Goal: Information Seeking & Learning: Learn about a topic

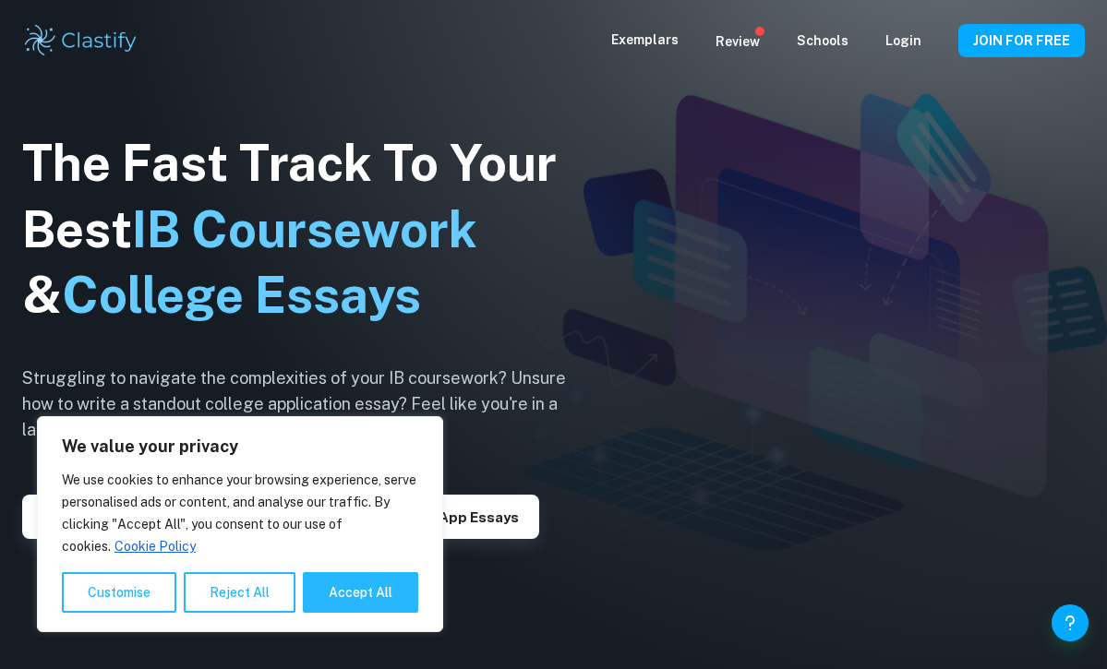
click at [341, 597] on button "Accept All" at bounding box center [360, 592] width 115 height 41
checkbox input "true"
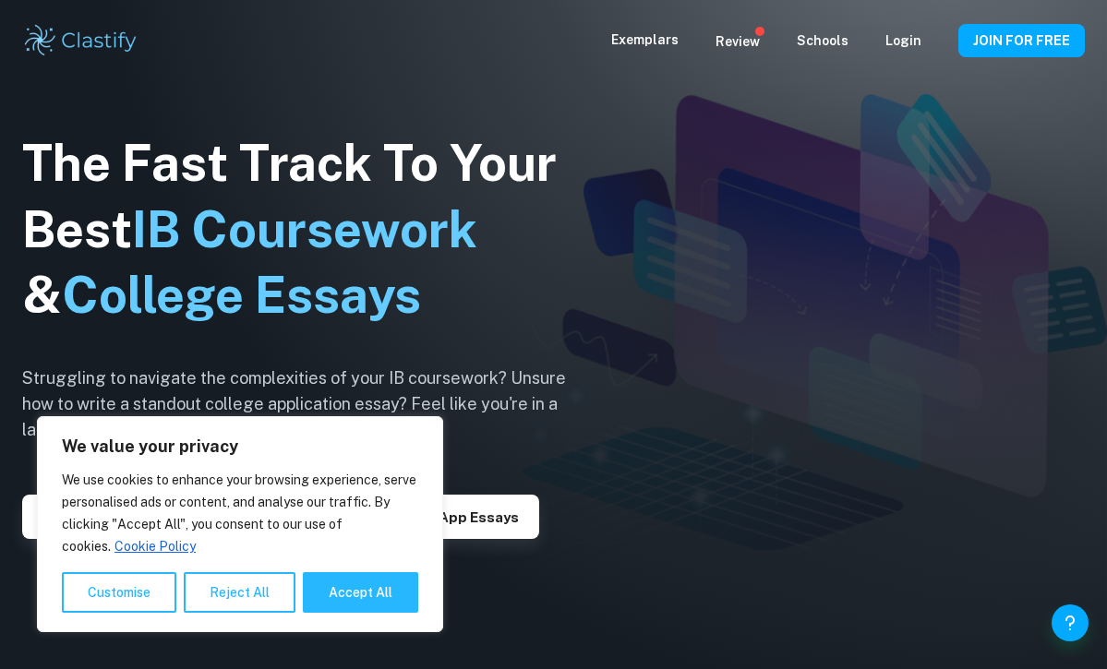
checkbox input "true"
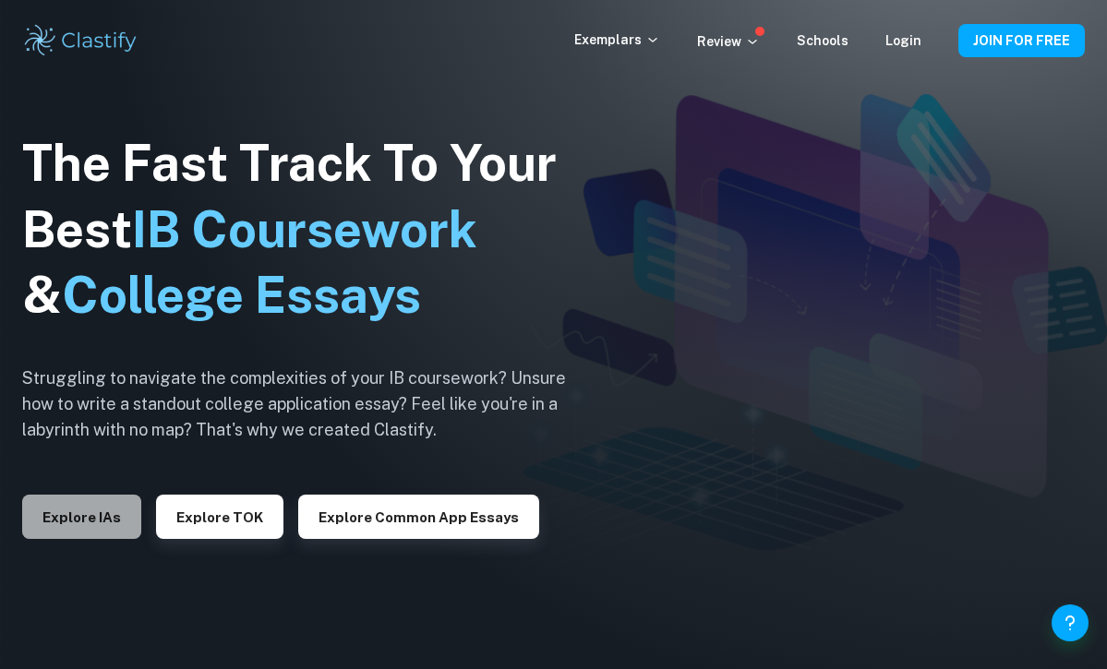
click at [74, 520] on button "Explore IAs" at bounding box center [81, 517] width 119 height 44
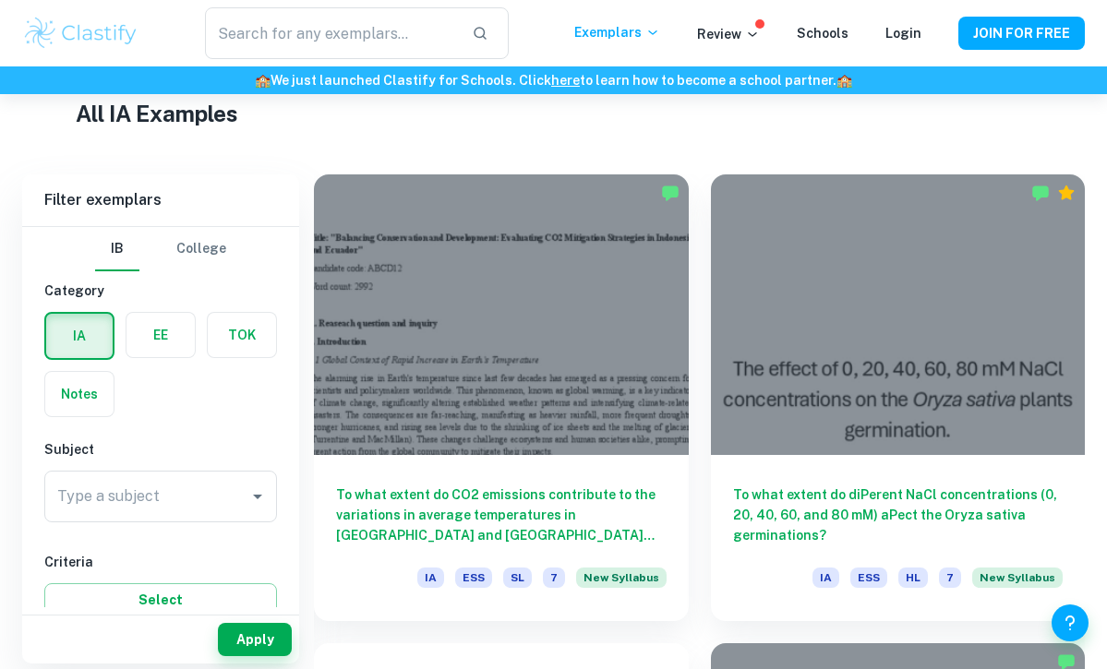
scroll to position [451, 0]
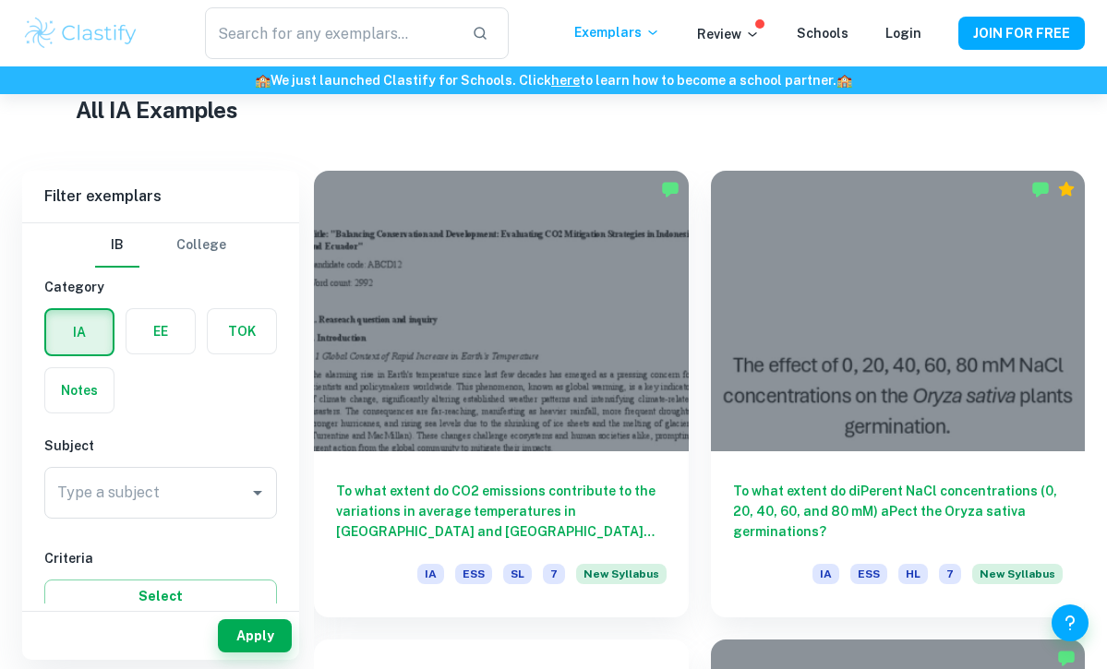
click at [766, 124] on h1 "All IA Examples" at bounding box center [554, 109] width 956 height 33
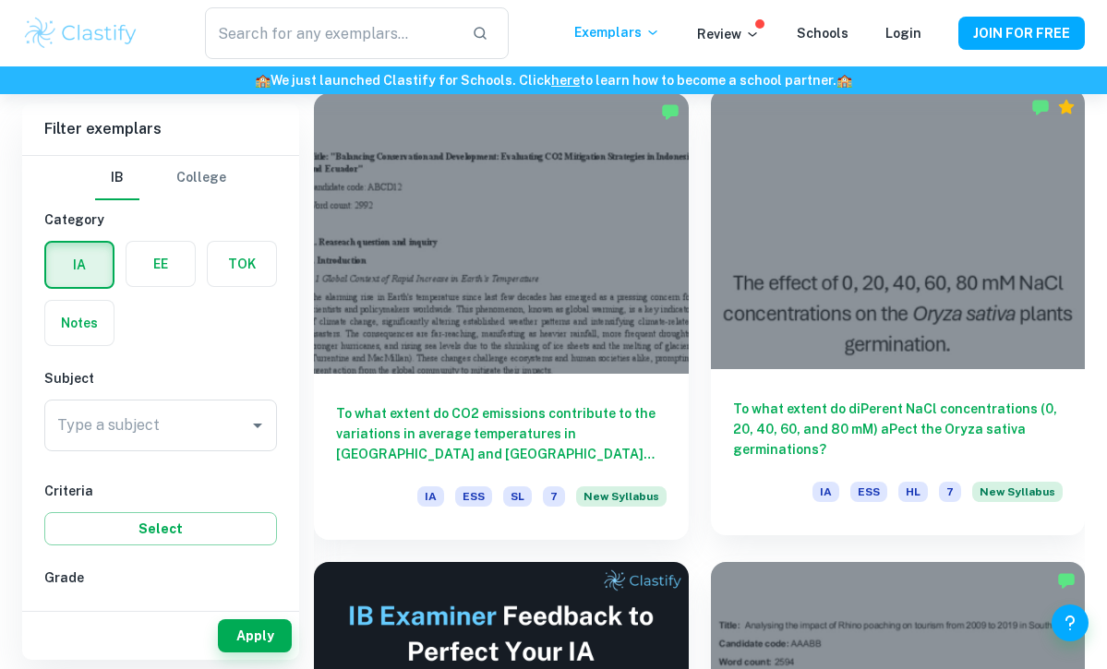
scroll to position [444, 0]
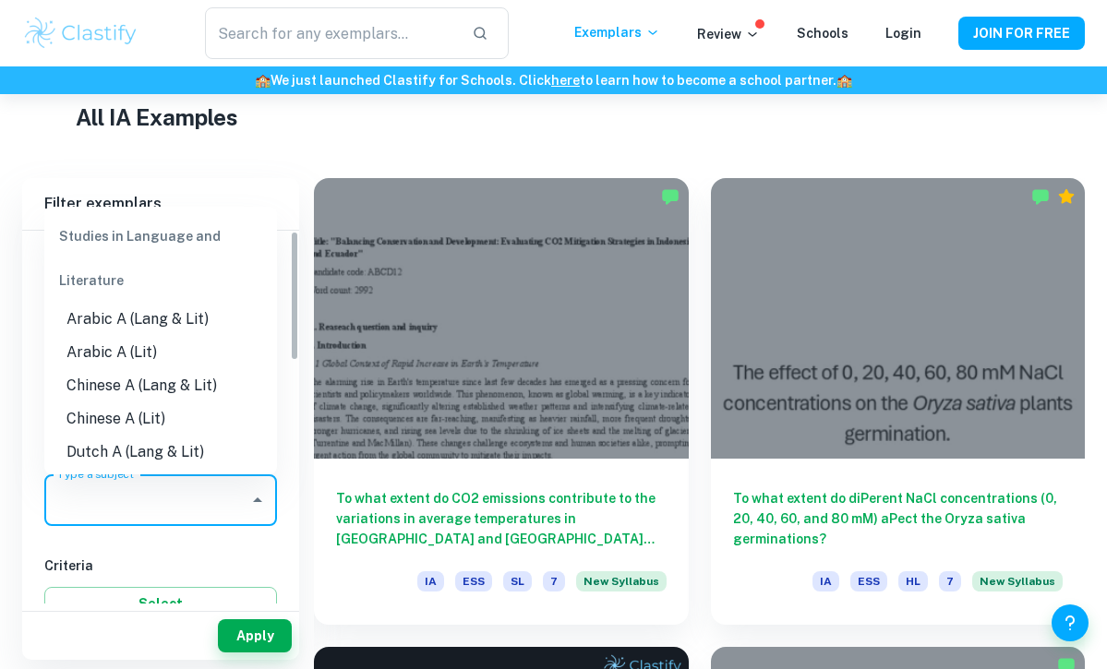
click at [157, 514] on input "Type a subject" at bounding box center [147, 500] width 188 height 35
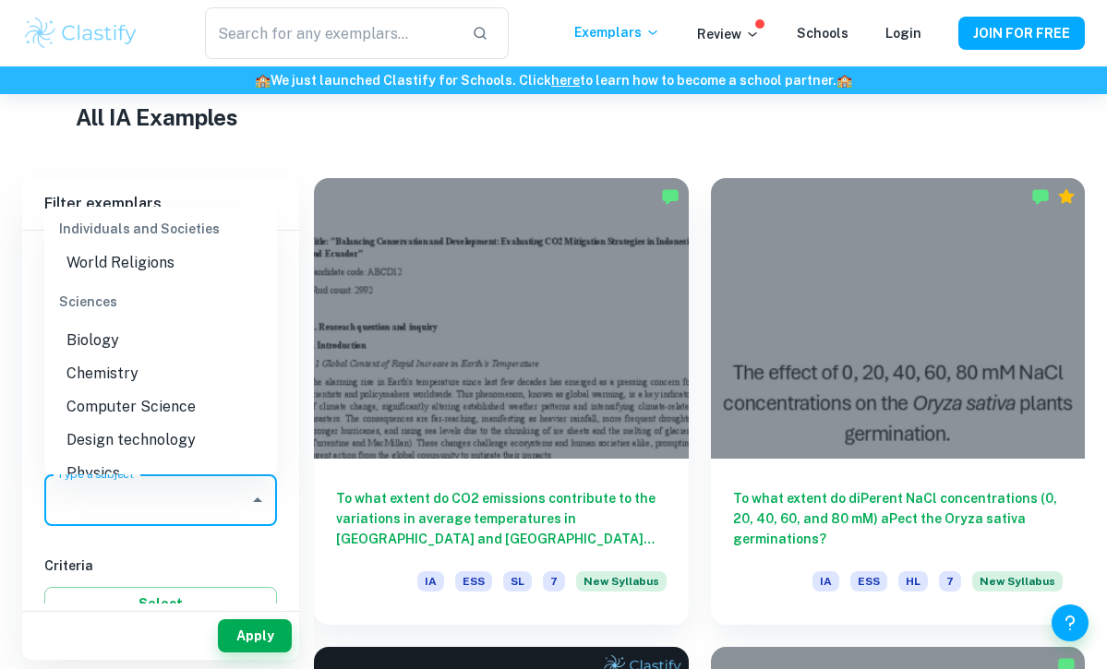
scroll to position [2254, 0]
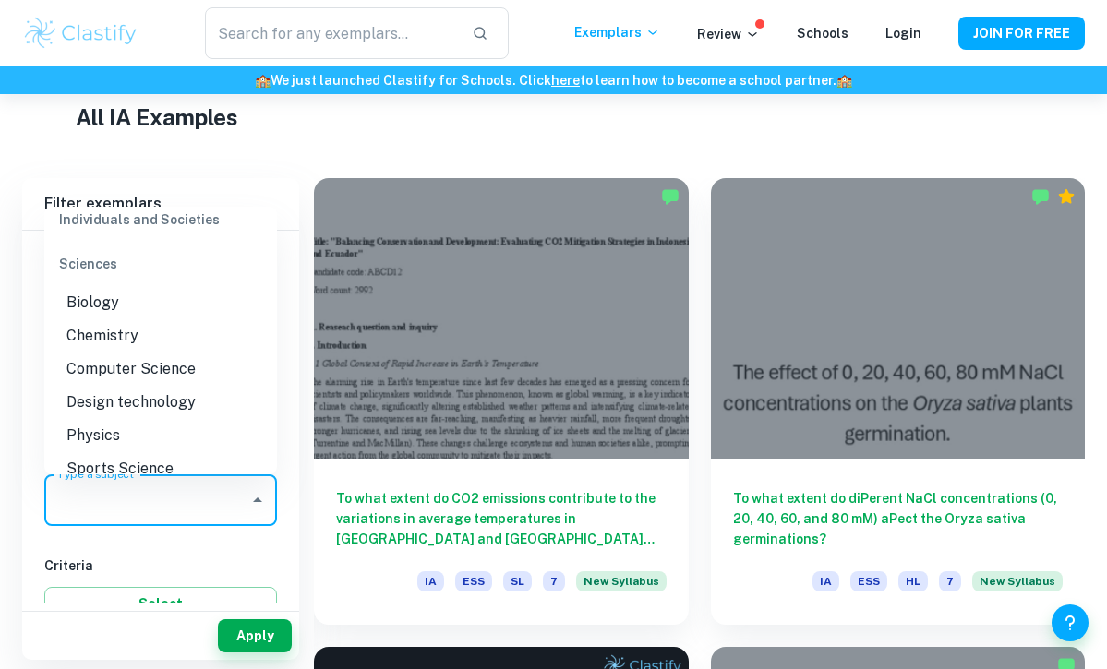
click at [129, 419] on li "Physics" at bounding box center [160, 435] width 233 height 33
type input "Physics"
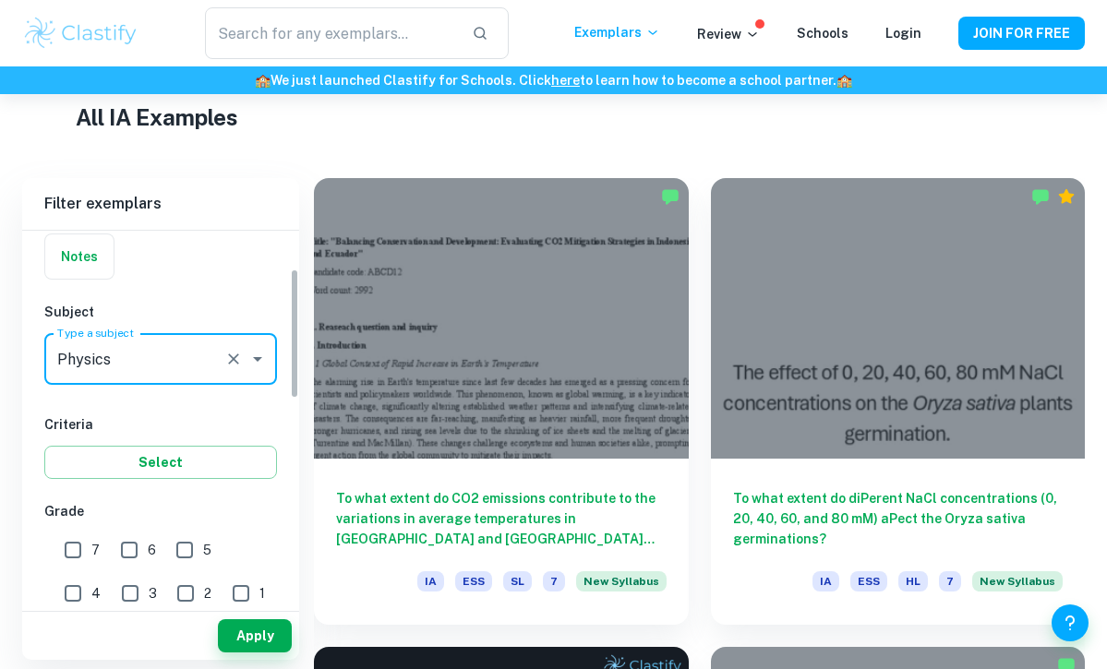
scroll to position [154, 0]
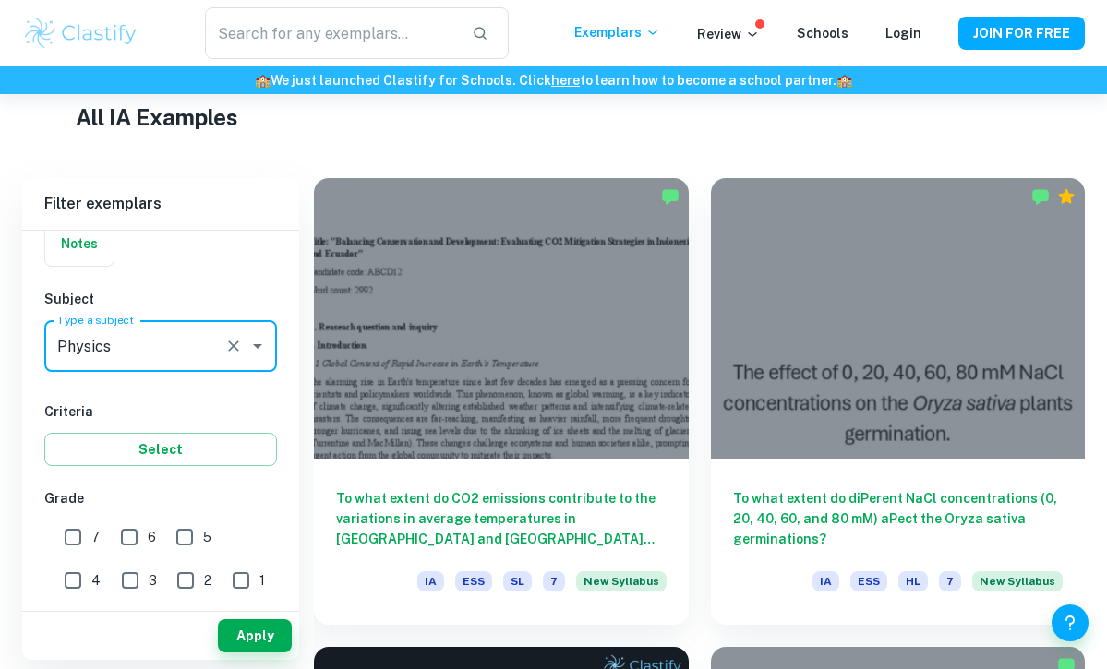
click at [70, 522] on input "7" at bounding box center [72, 537] width 37 height 37
checkbox input "true"
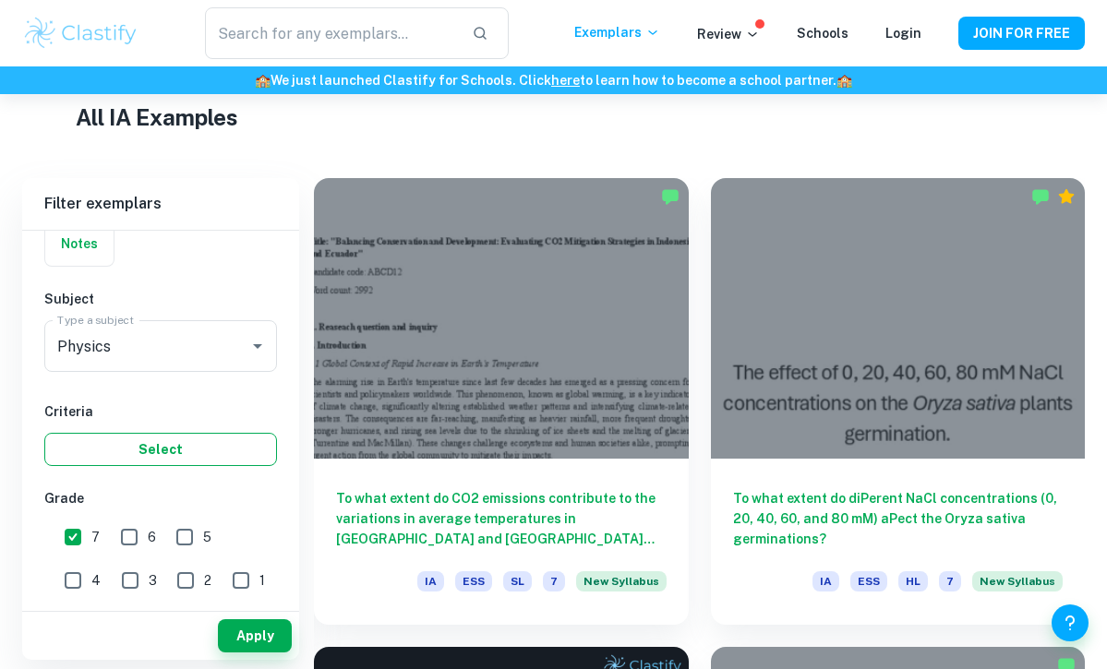
click at [176, 462] on button "Select" at bounding box center [160, 449] width 233 height 33
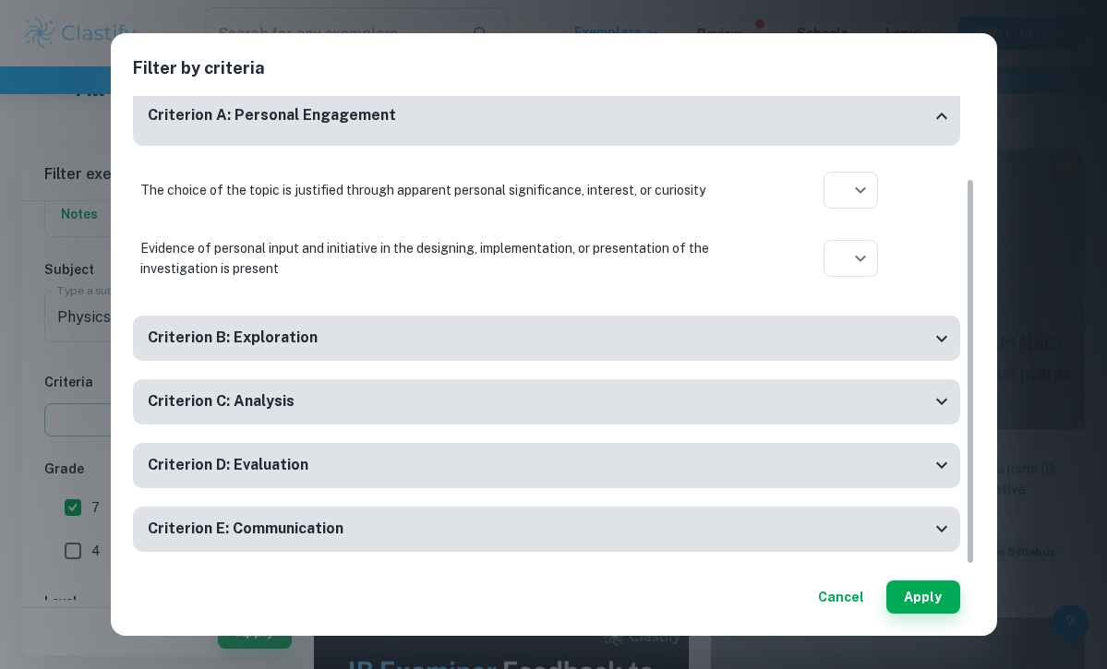
scroll to position [388, 0]
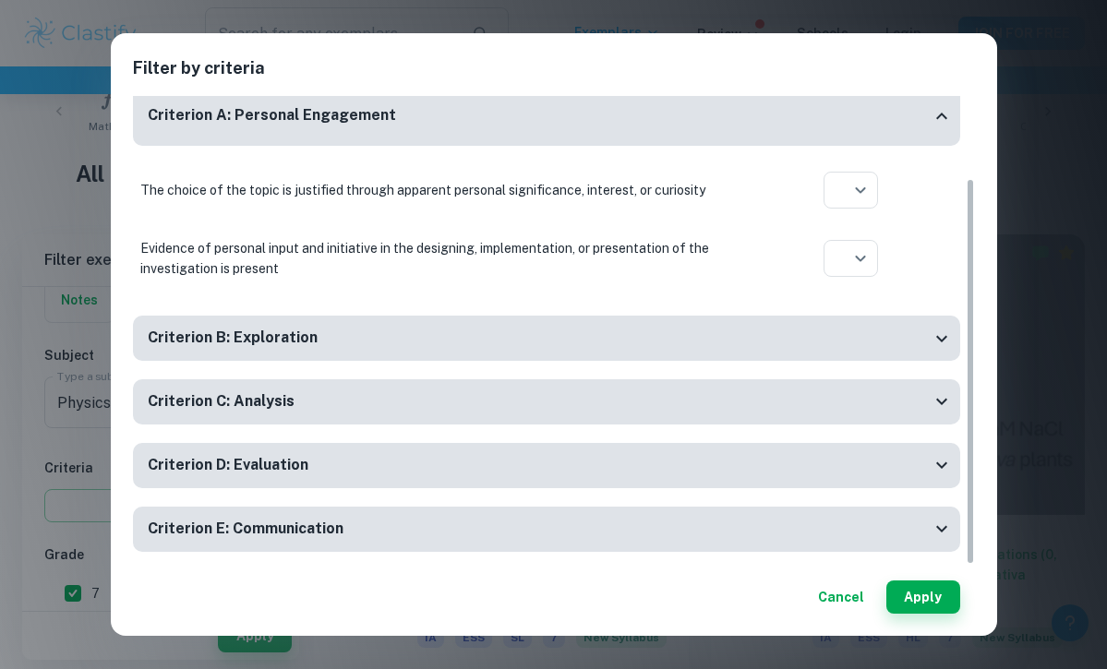
click at [826, 601] on button "Cancel" at bounding box center [840, 597] width 61 height 33
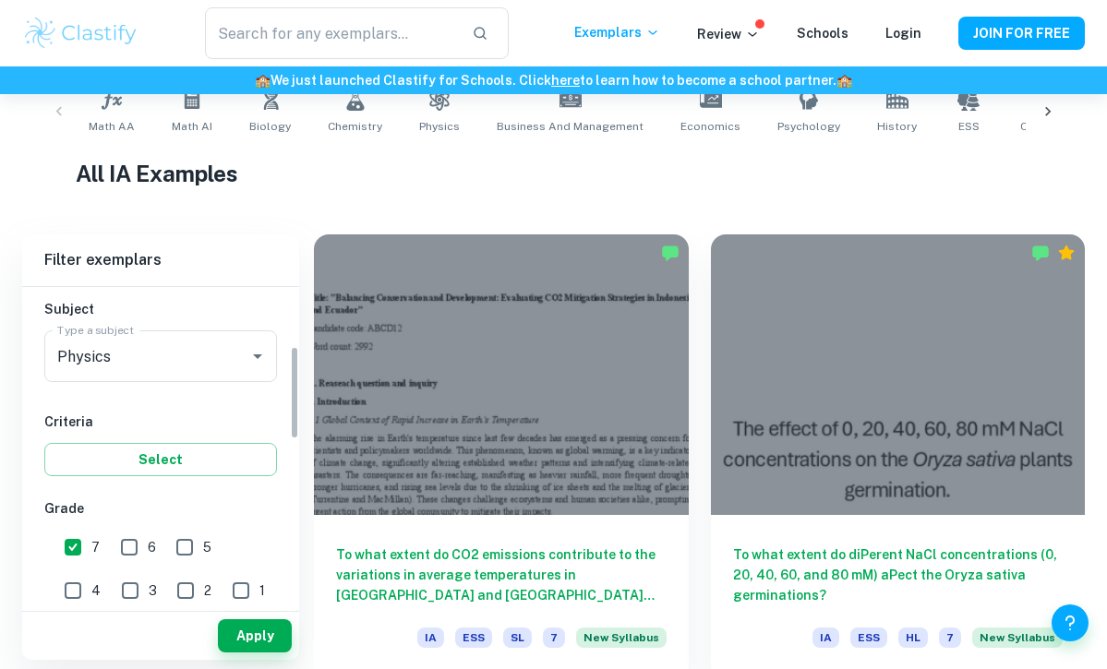
scroll to position [244, 0]
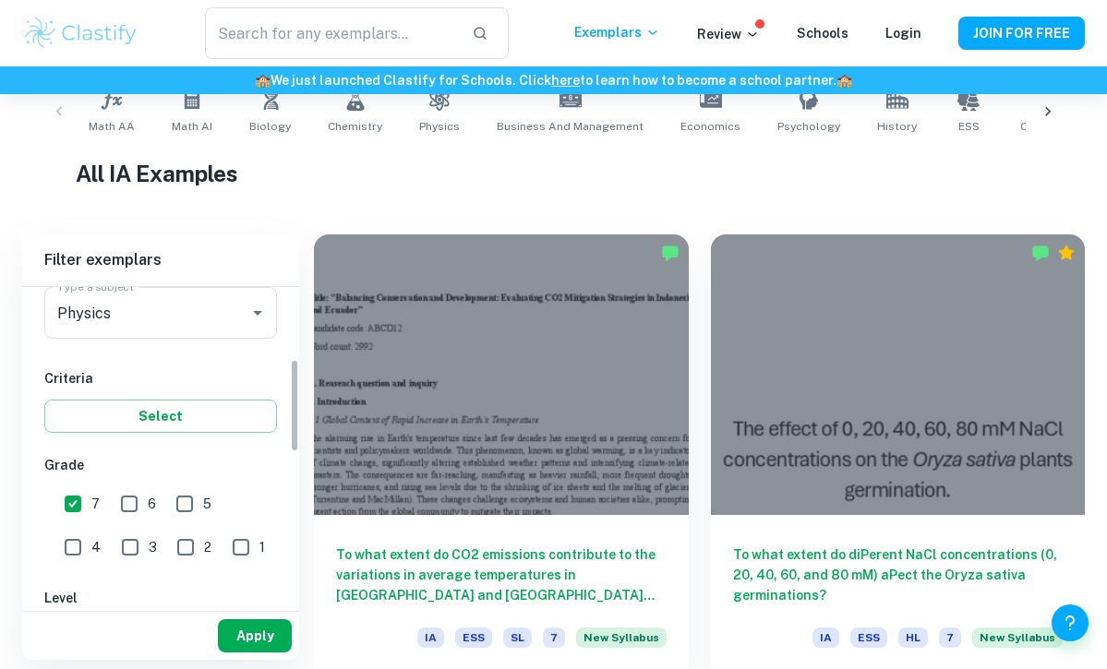
click at [247, 643] on button "Apply" at bounding box center [255, 635] width 74 height 33
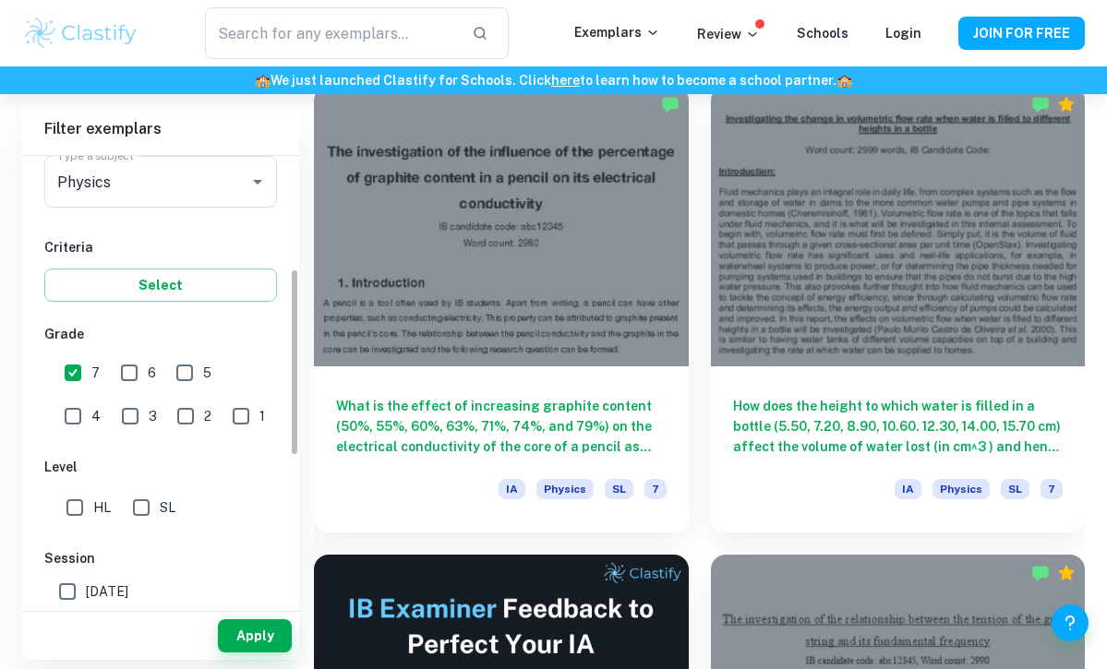
scroll to position [293, 0]
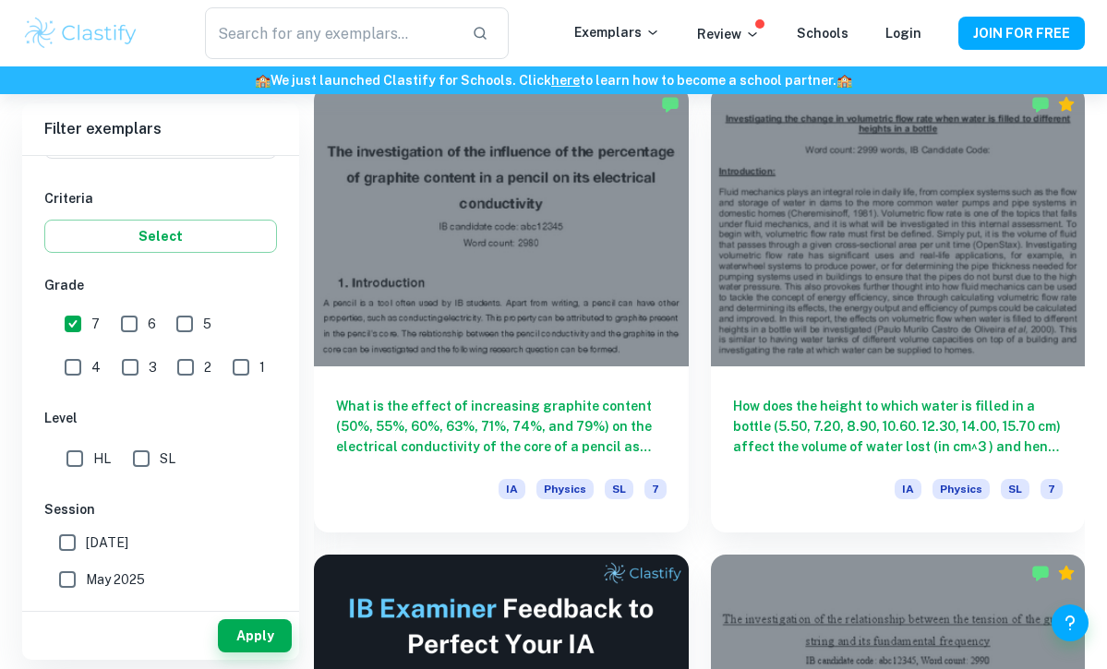
click at [77, 451] on input "HL" at bounding box center [74, 458] width 37 height 37
checkbox input "true"
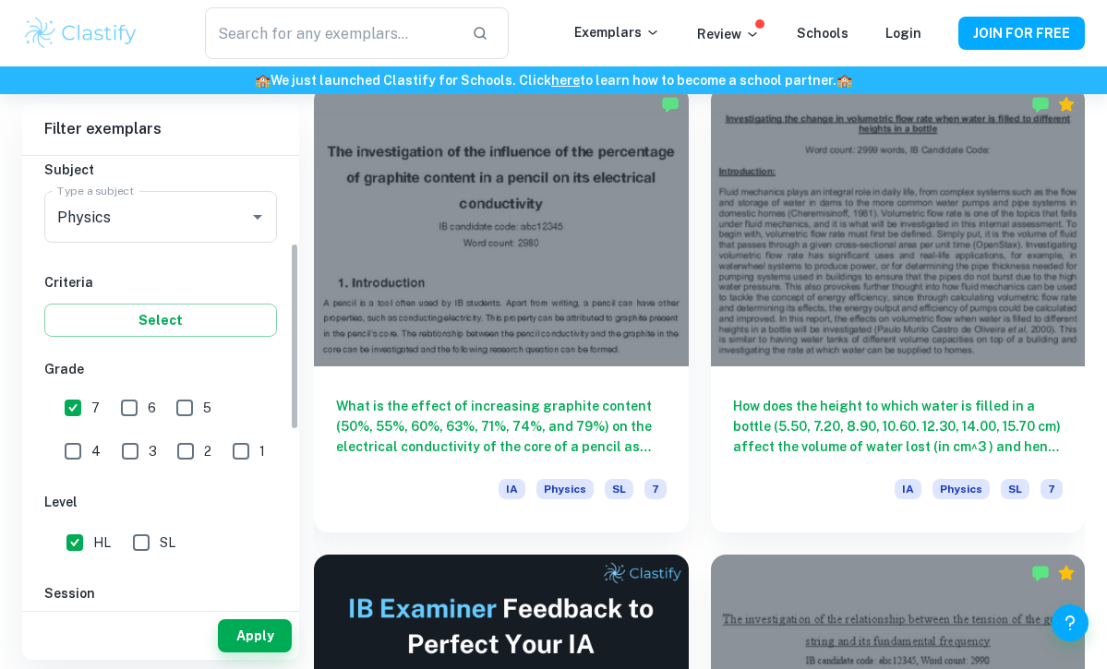
scroll to position [193, 0]
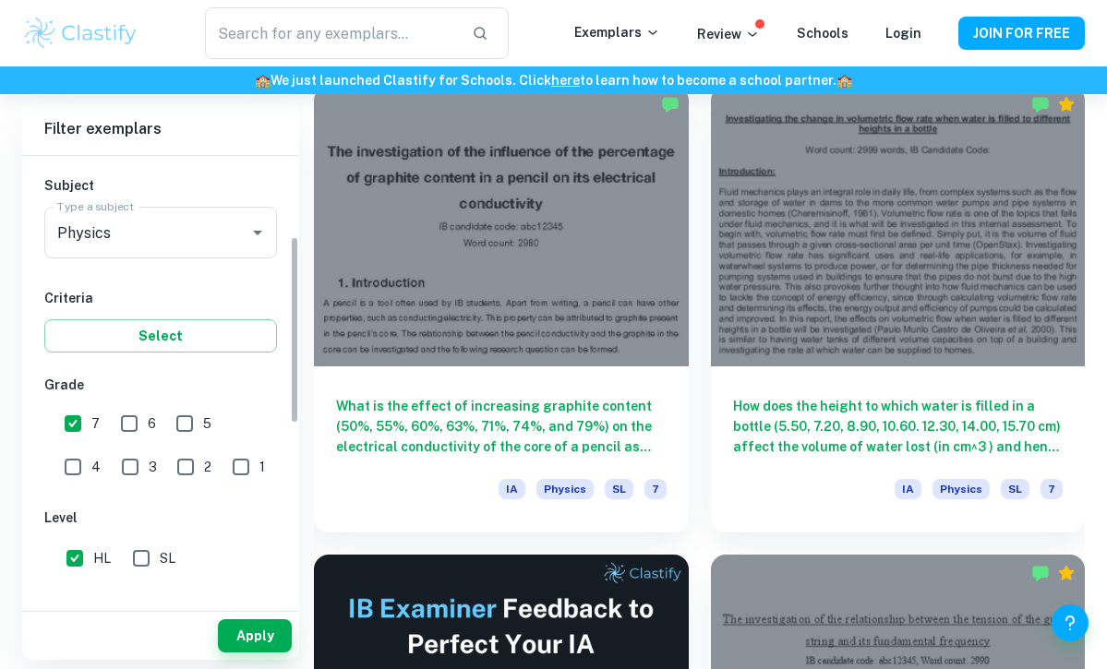
click at [157, 309] on div "Criteria Select" at bounding box center [160, 320] width 233 height 65
click at [82, 426] on input "7" at bounding box center [72, 423] width 37 height 37
click at [51, 425] on div "7 6 5 4 3 2 1" at bounding box center [163, 443] width 238 height 86
click at [66, 425] on input "7" at bounding box center [72, 423] width 37 height 37
checkbox input "true"
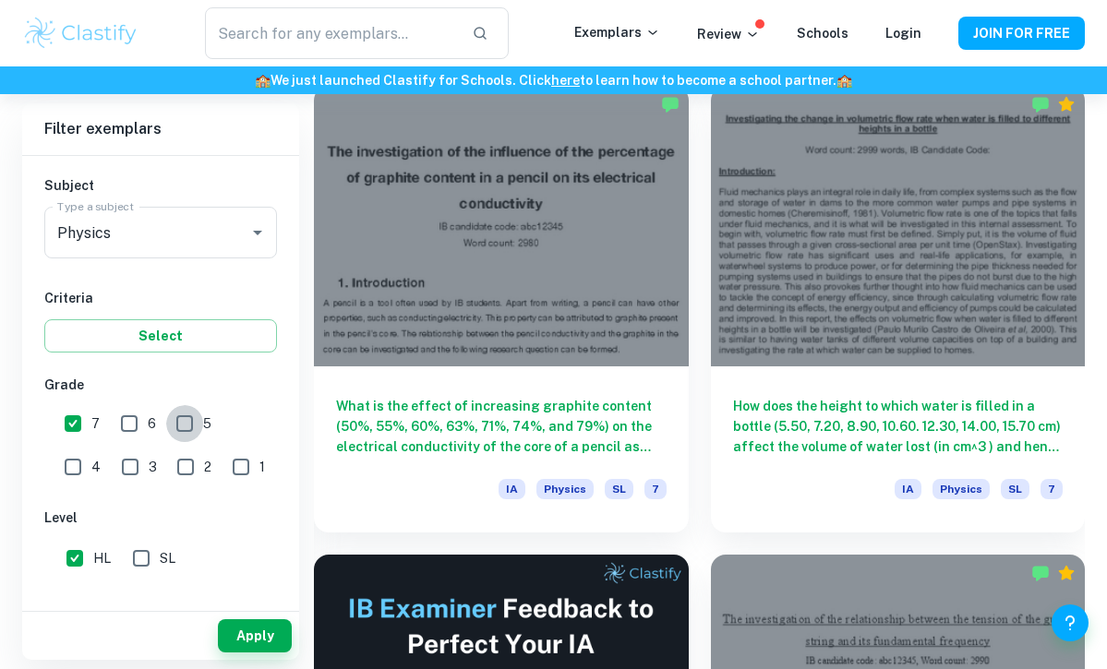
click at [168, 425] on input "5" at bounding box center [184, 423] width 37 height 37
click at [180, 437] on input "5" at bounding box center [184, 423] width 37 height 37
checkbox input "false"
click at [115, 462] on div "3" at bounding box center [142, 463] width 55 height 42
click at [112, 462] on input "3" at bounding box center [130, 467] width 37 height 37
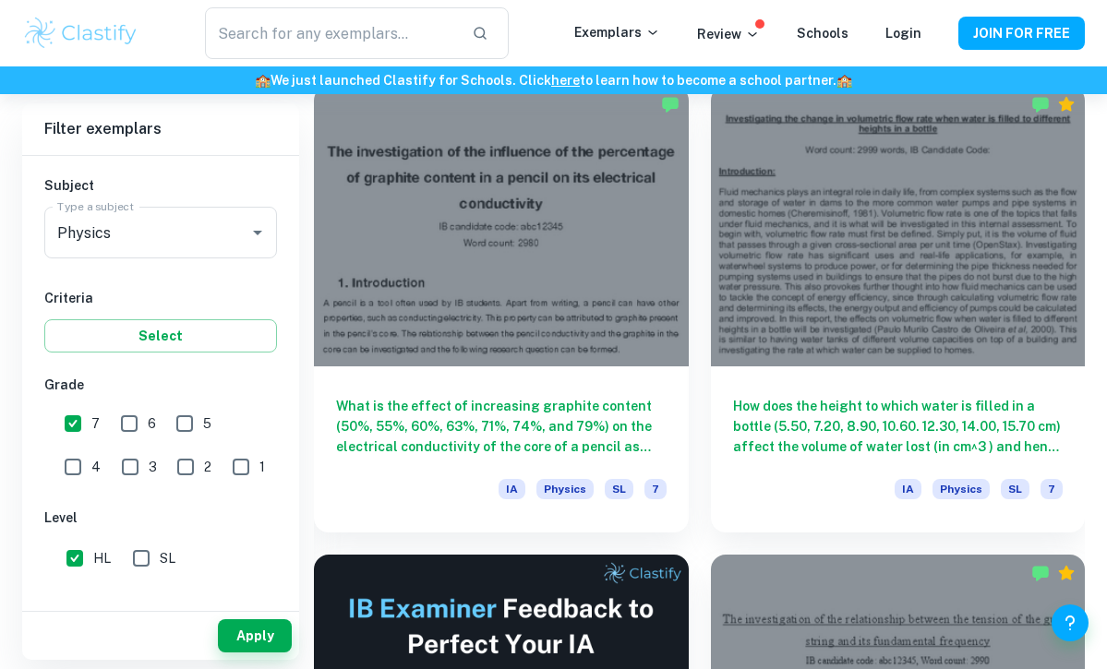
checkbox input "true"
click at [245, 624] on button "Apply" at bounding box center [255, 635] width 74 height 33
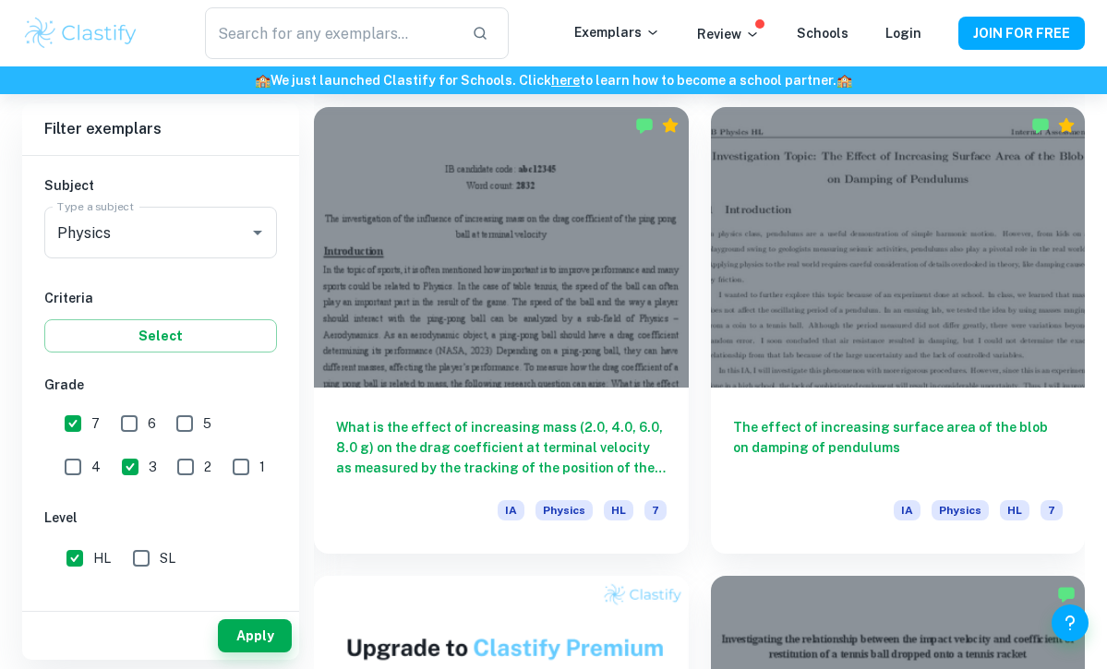
scroll to position [1461, 0]
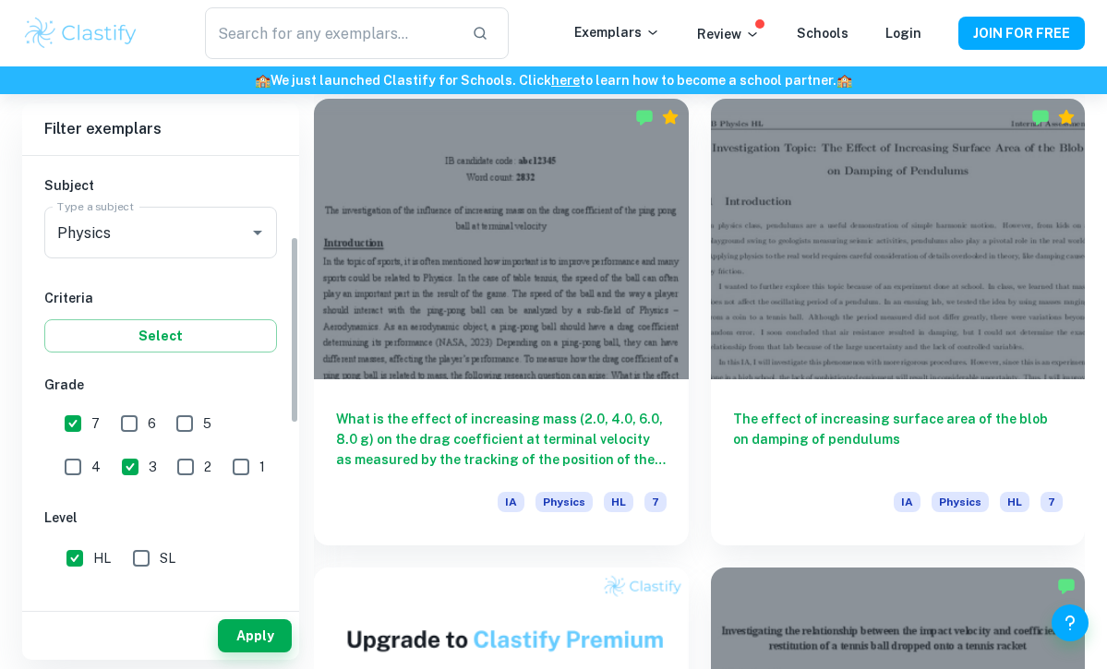
click at [72, 427] on input "7" at bounding box center [72, 423] width 37 height 37
checkbox input "false"
click at [262, 650] on button "Apply" at bounding box center [255, 635] width 74 height 33
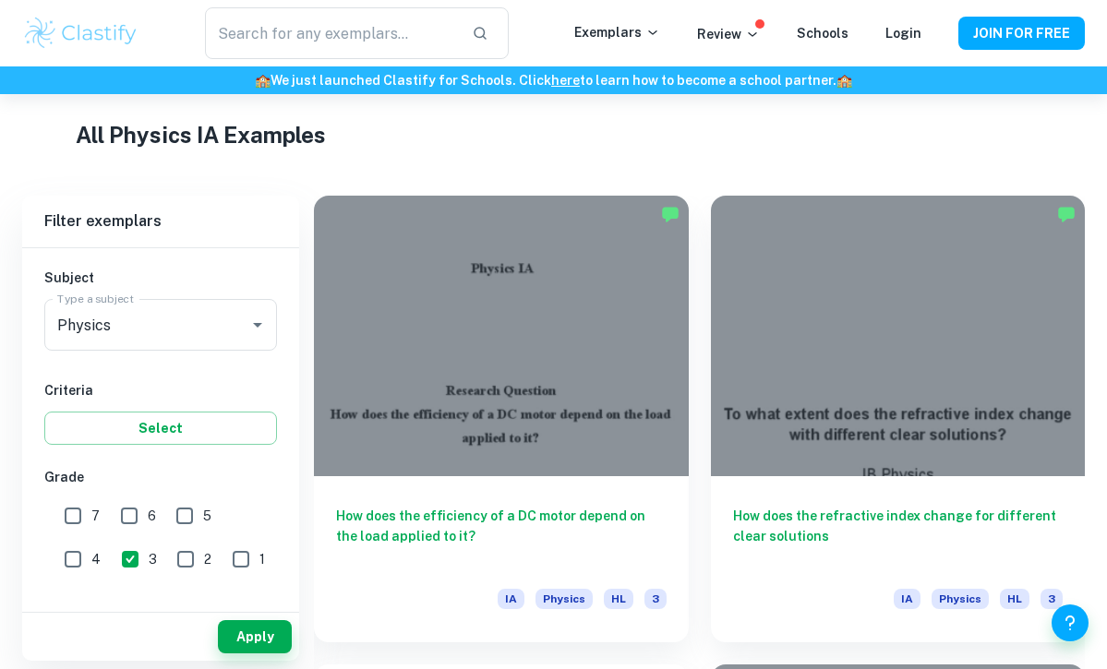
scroll to position [448, 0]
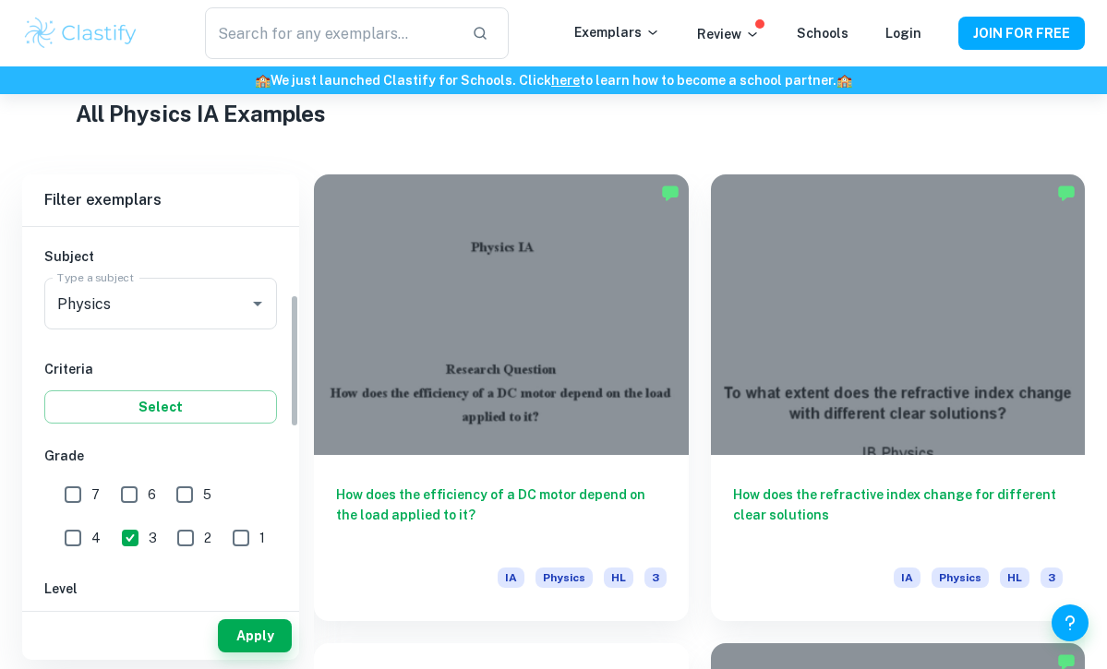
click at [112, 546] on input "3" at bounding box center [130, 538] width 37 height 37
checkbox input "false"
click at [66, 477] on input "7" at bounding box center [72, 494] width 37 height 37
checkbox input "true"
click at [234, 630] on button "Apply" at bounding box center [255, 635] width 74 height 33
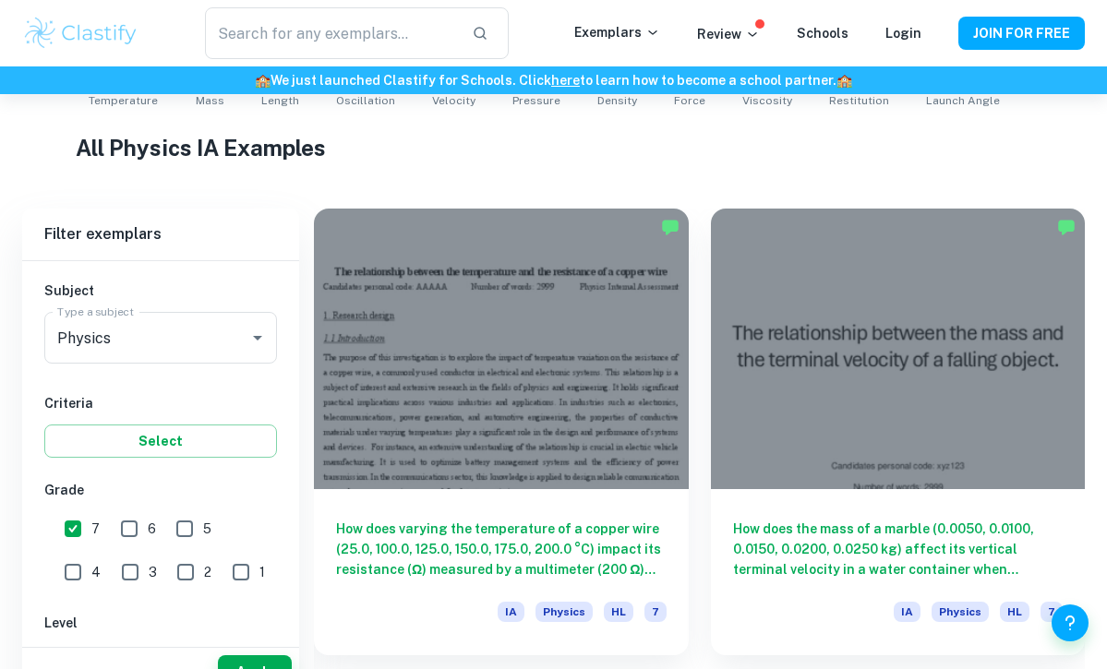
scroll to position [450, 0]
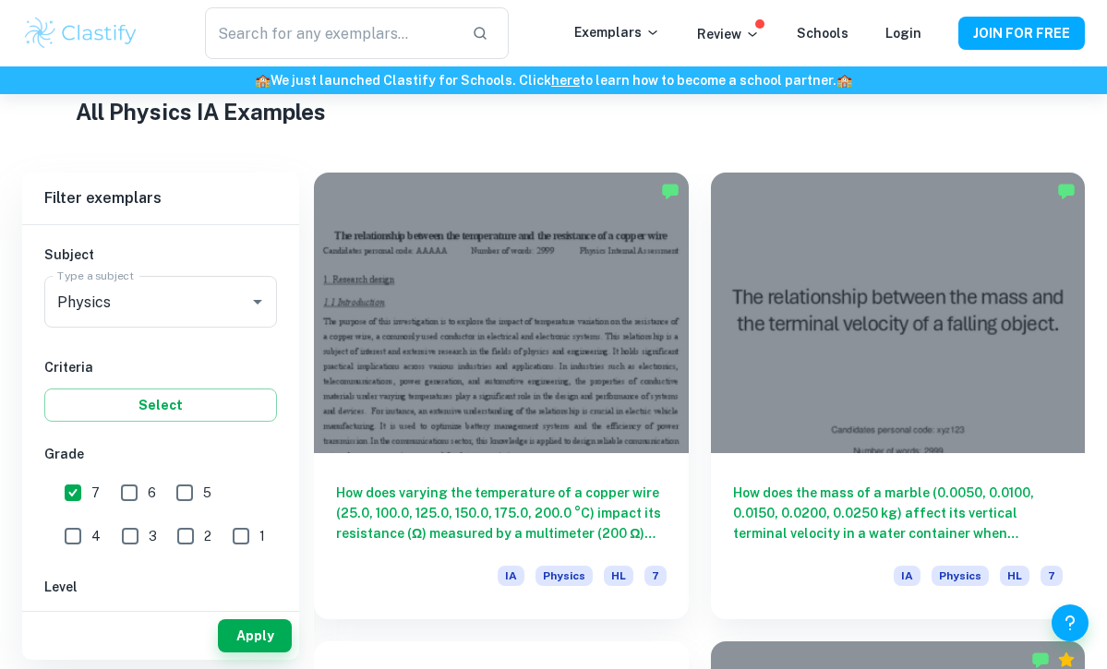
click at [180, 396] on button "Select" at bounding box center [160, 402] width 233 height 33
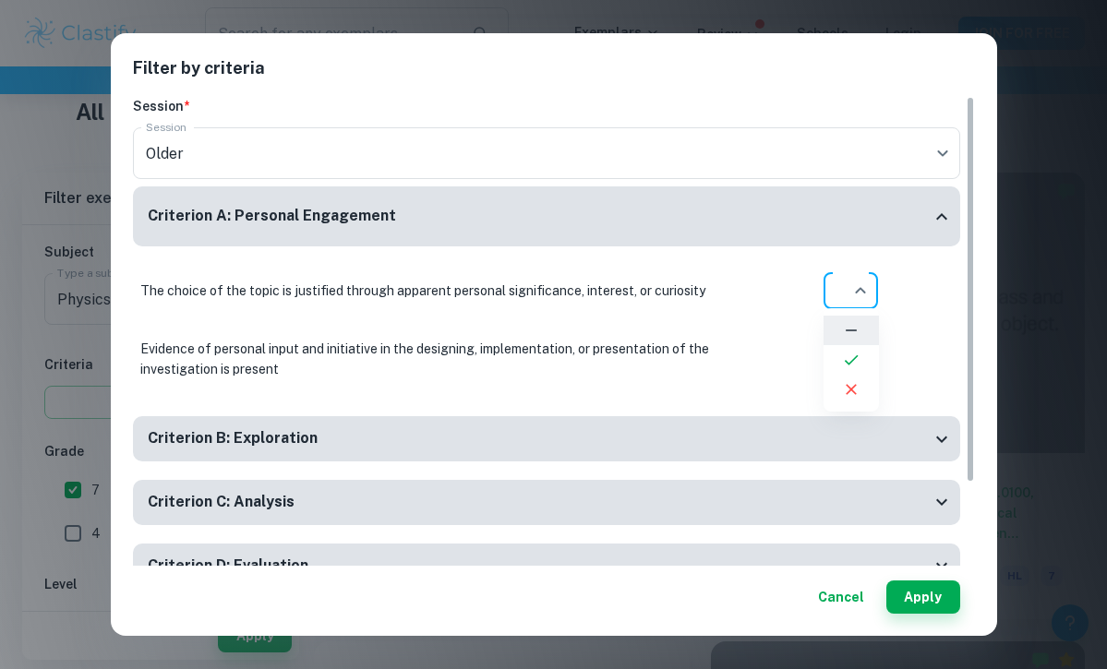
click at [752, 304] on div at bounding box center [553, 334] width 1107 height 669
click at [854, 600] on button "Cancel" at bounding box center [840, 597] width 61 height 33
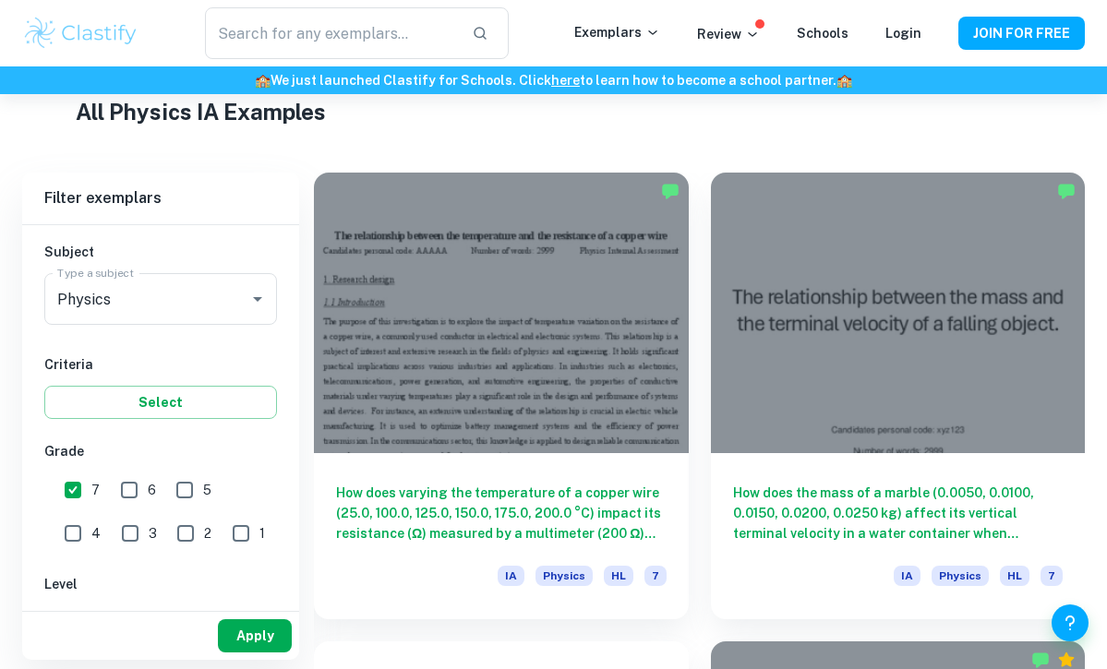
click at [237, 630] on button "Apply" at bounding box center [255, 635] width 74 height 33
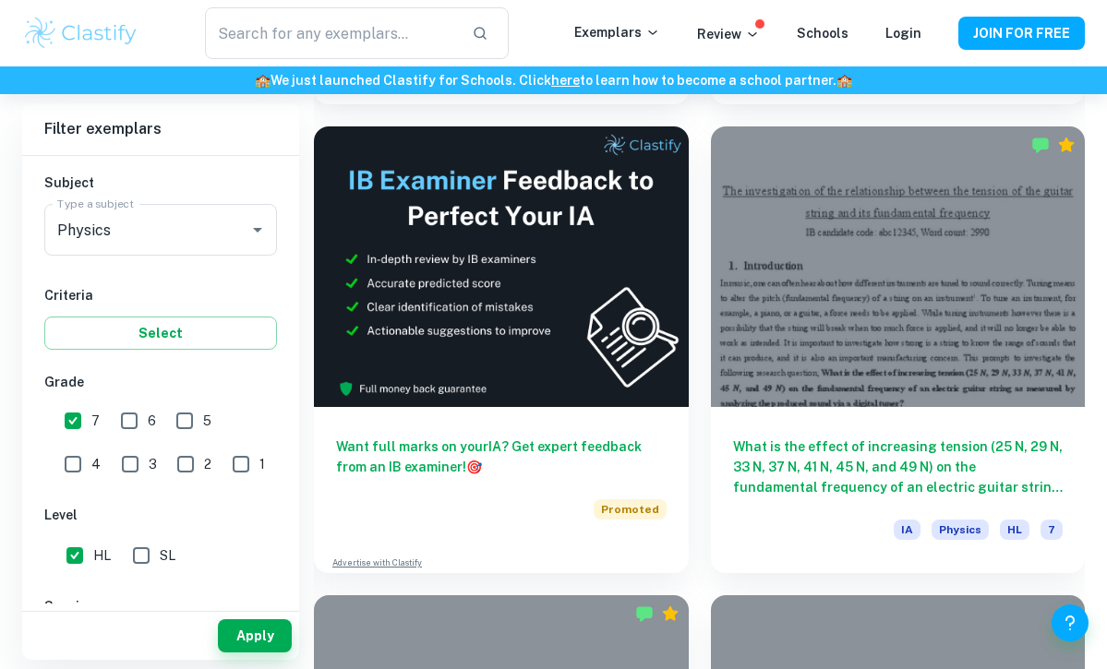
scroll to position [974, 0]
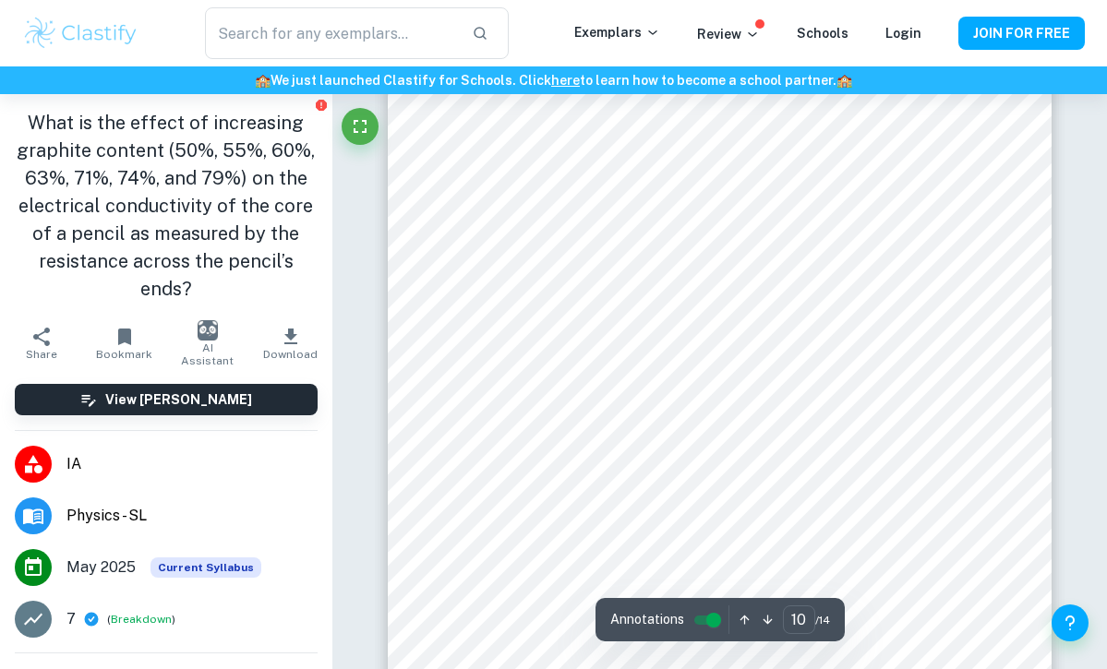
scroll to position [9109, 0]
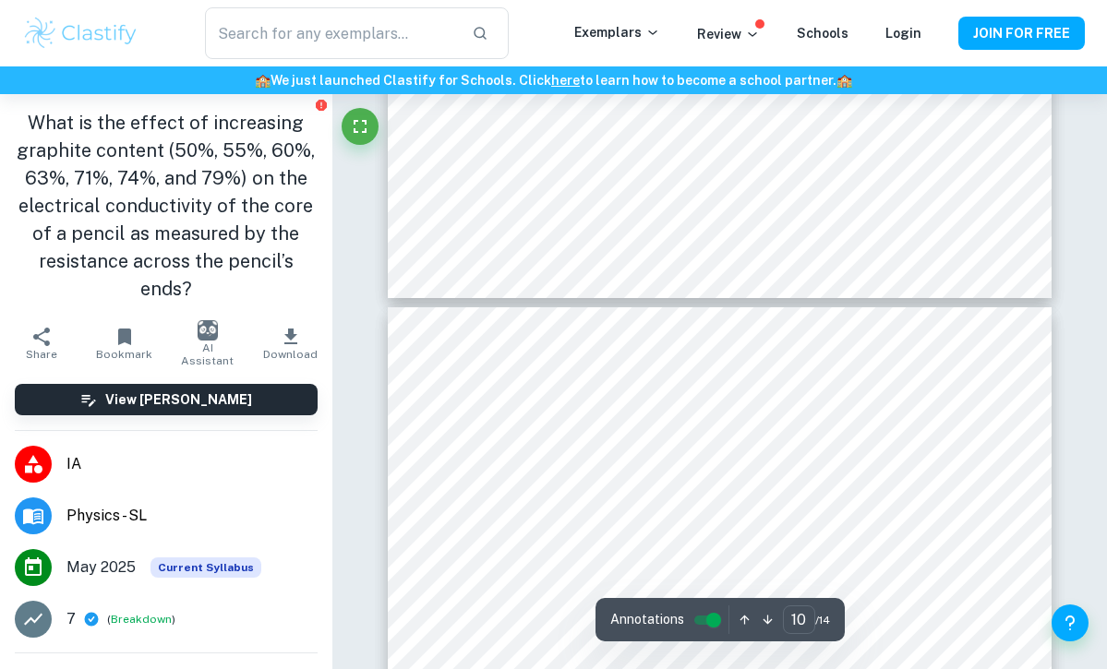
type input "11"
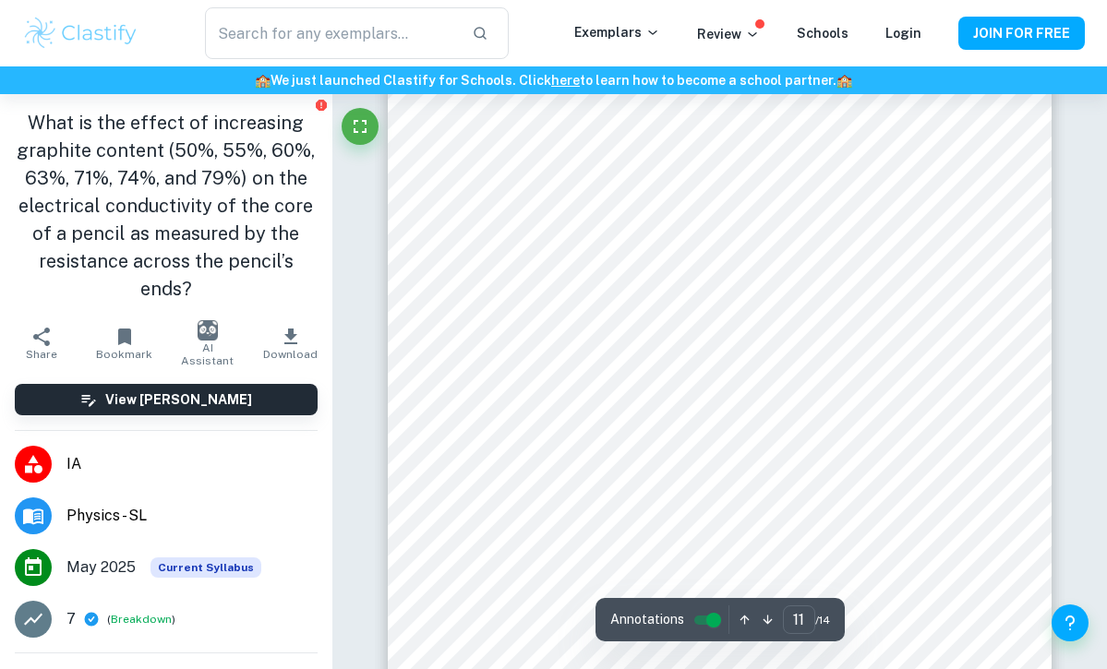
scroll to position [10015, 0]
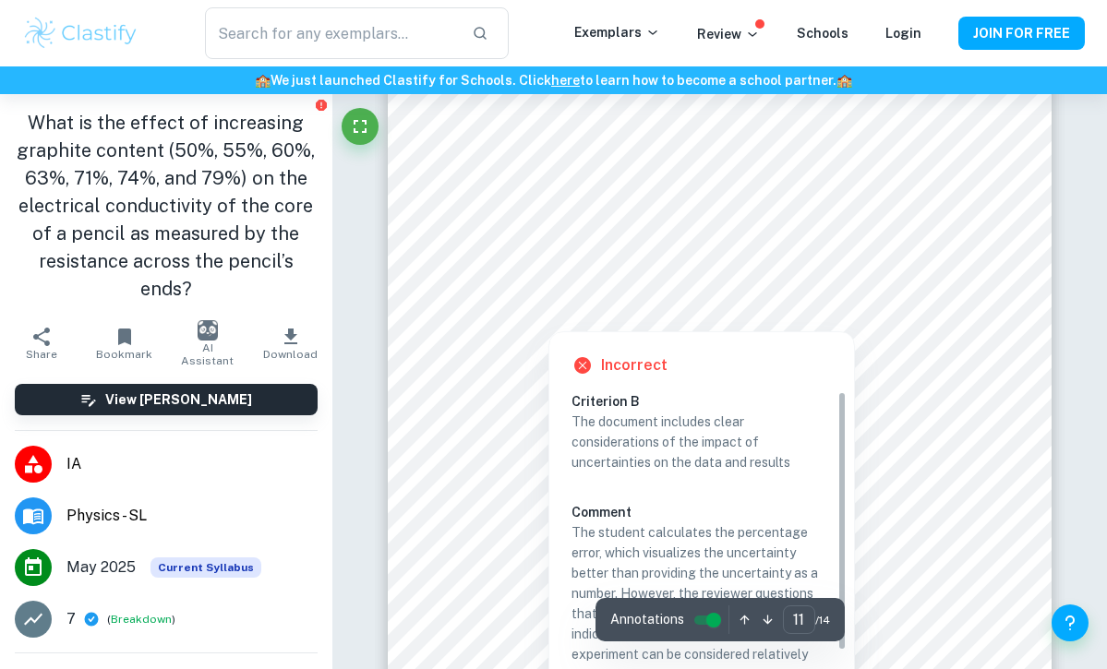
click at [776, 300] on div at bounding box center [719, 284] width 503 height 57
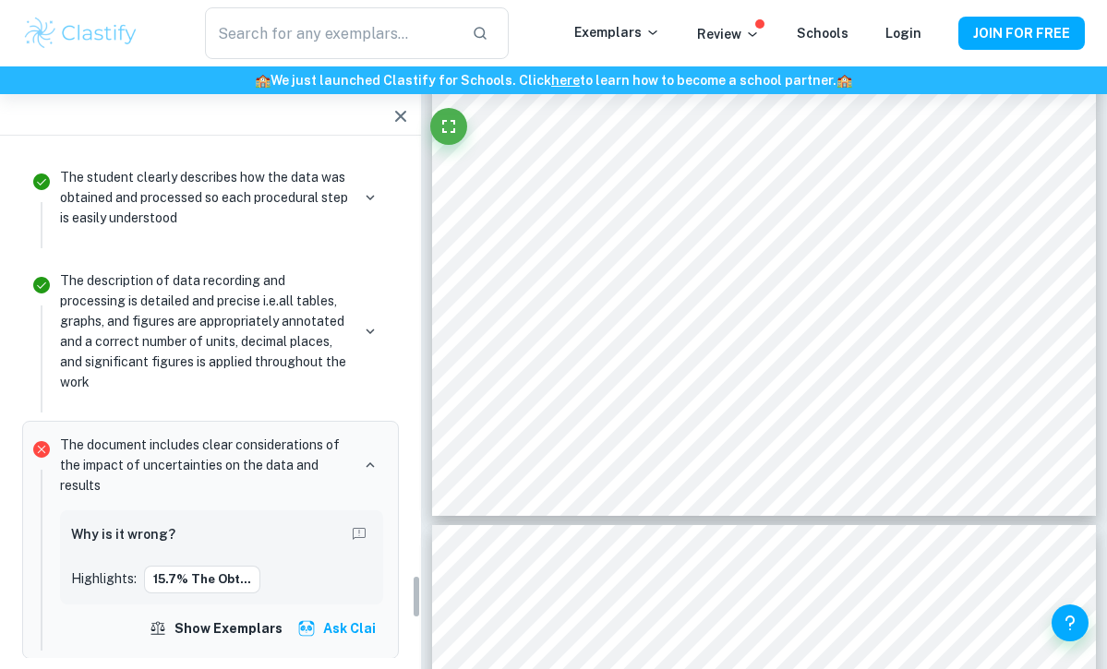
scroll to position [4938, 0]
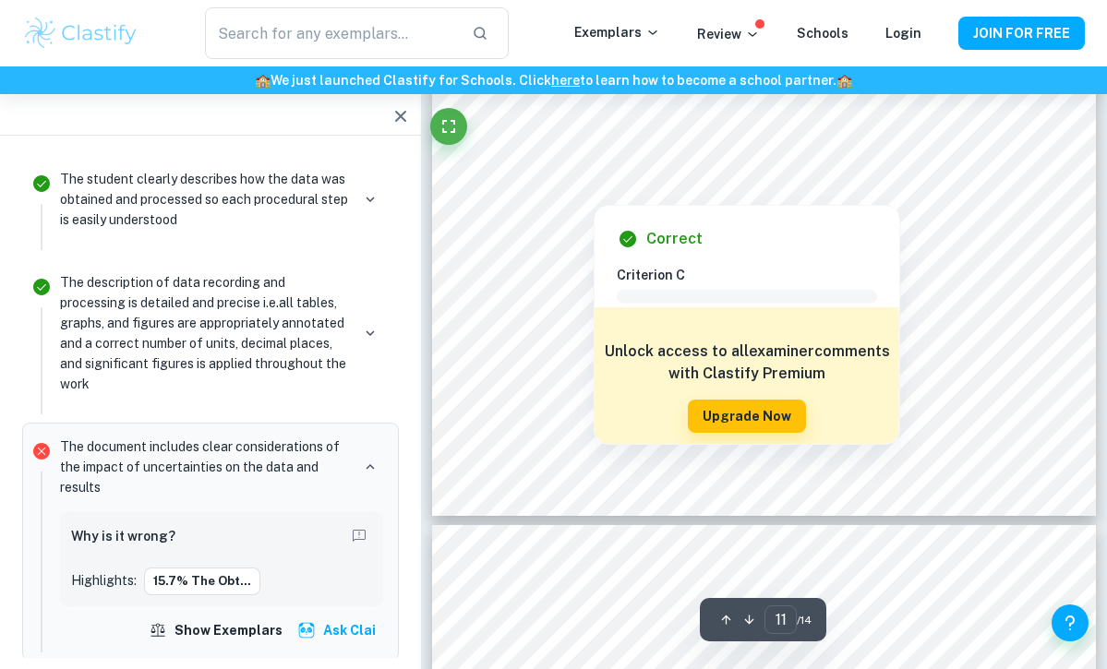
click at [737, 275] on h6 "Criterion C" at bounding box center [754, 275] width 275 height 20
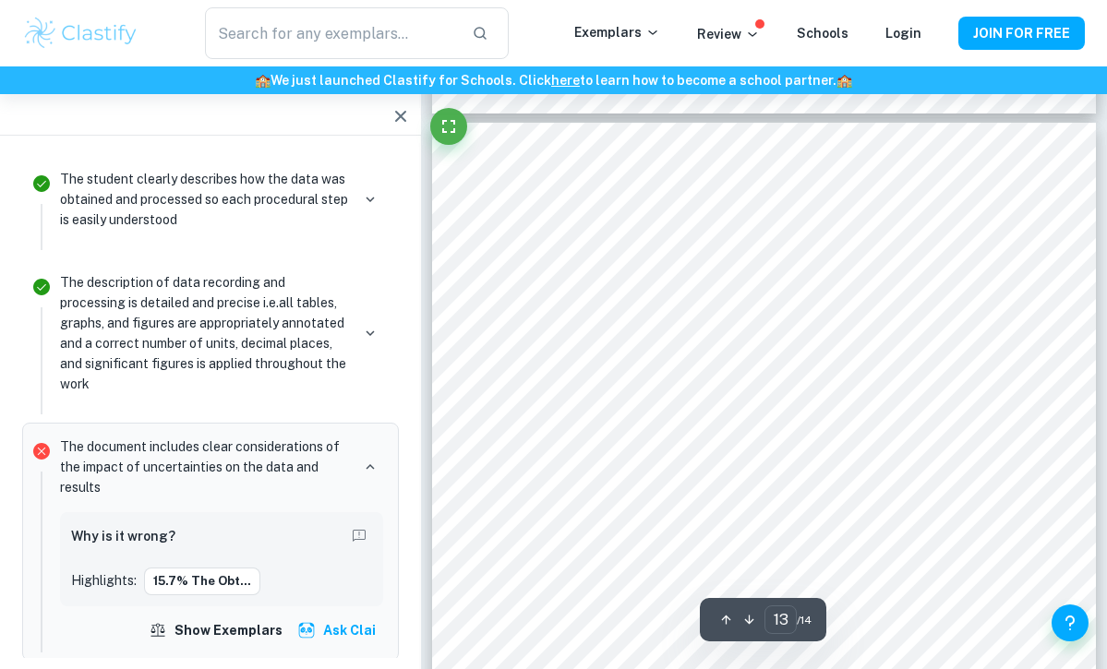
scroll to position [11367, 0]
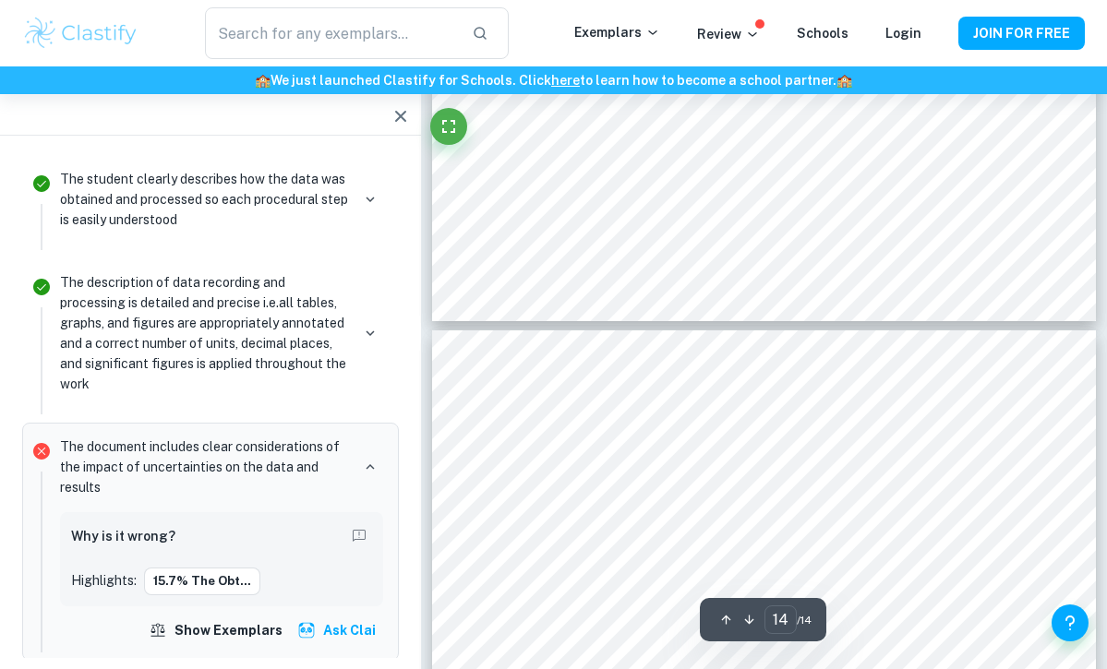
type input "13"
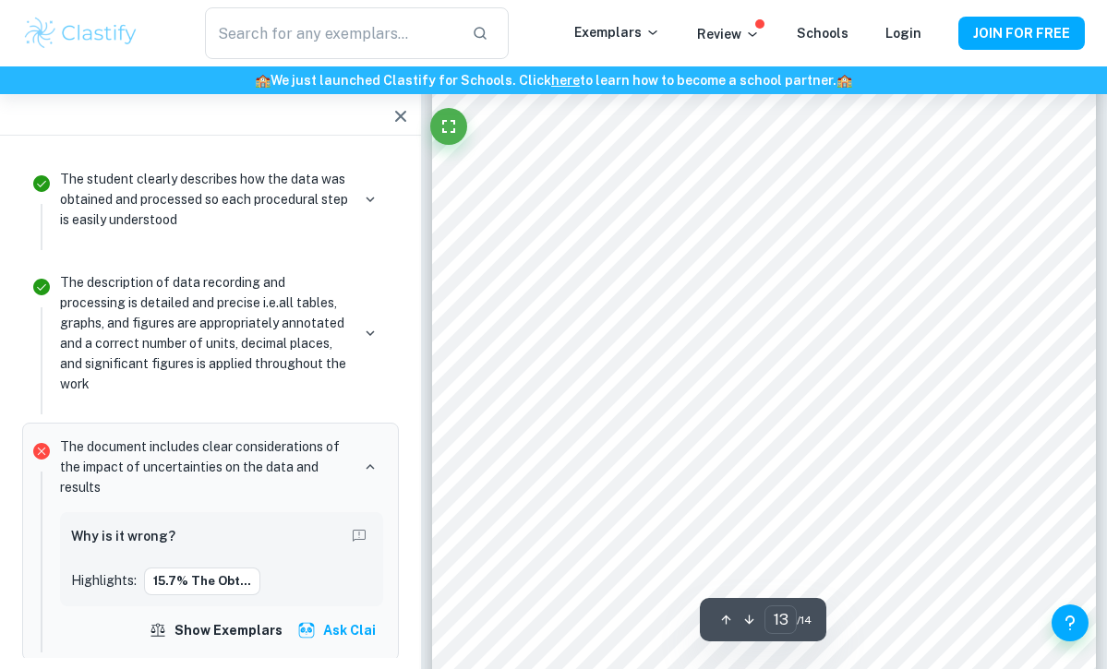
scroll to position [11440, 0]
click at [402, 127] on button "button" at bounding box center [400, 116] width 37 height 37
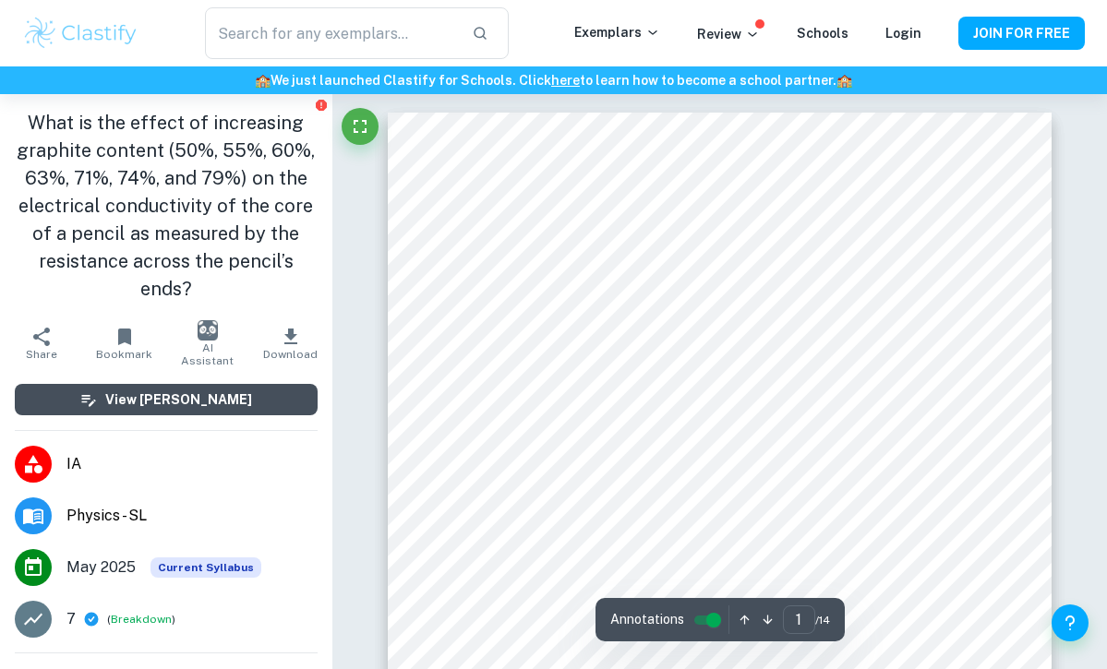
scroll to position [0, 0]
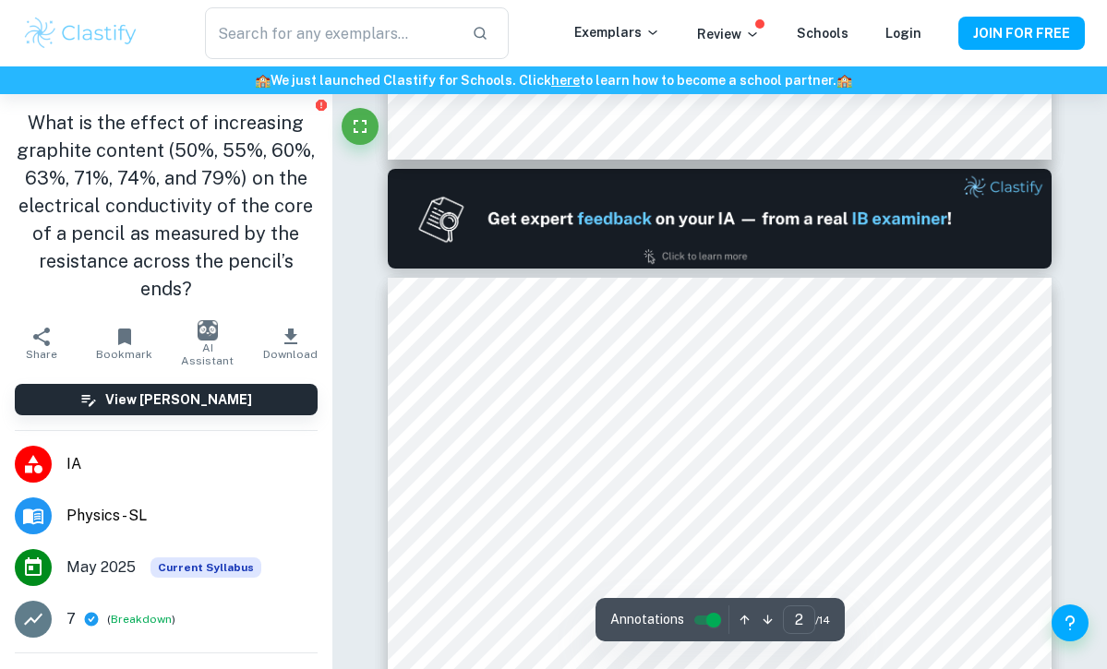
type input "1"
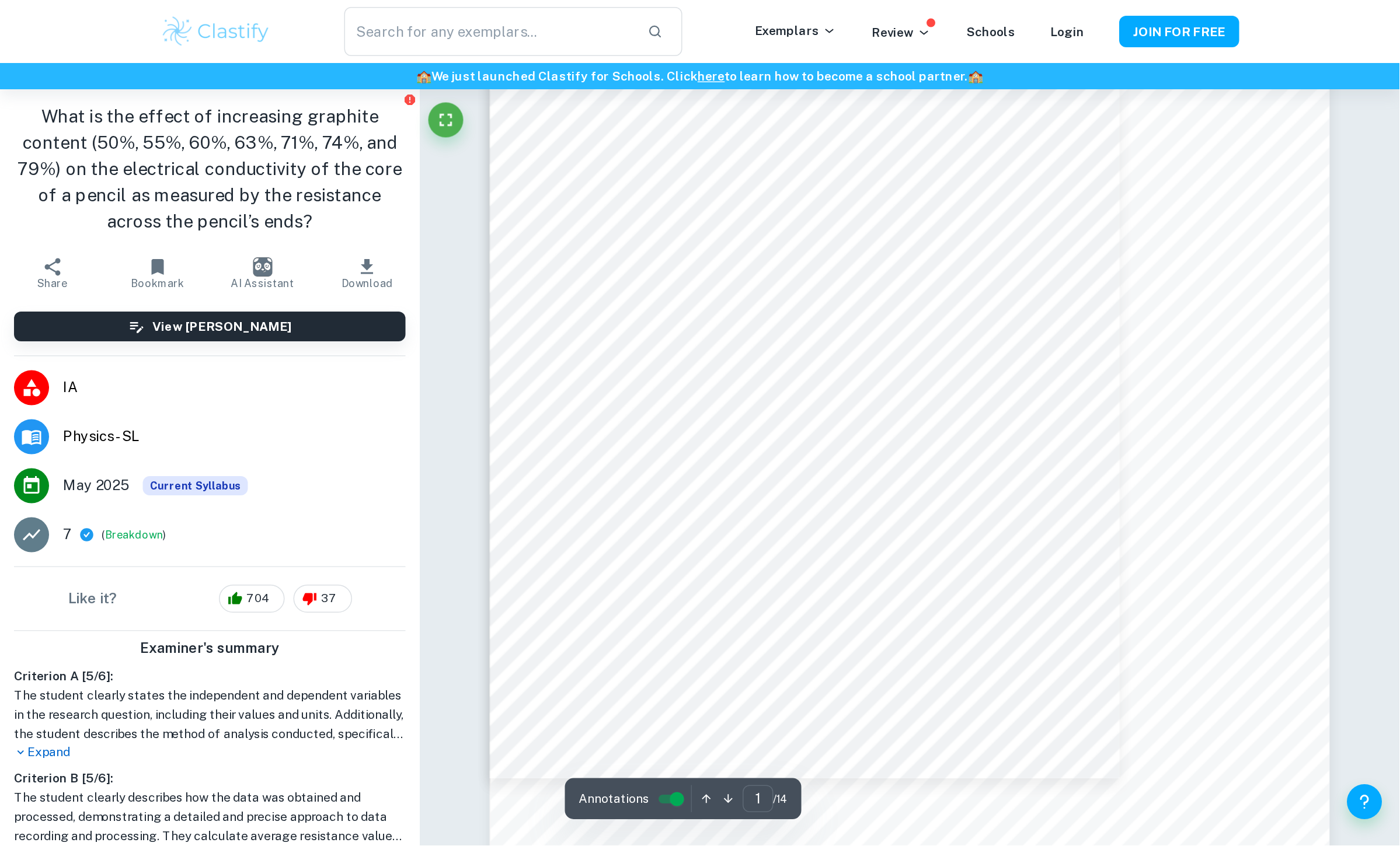
scroll to position [146, 0]
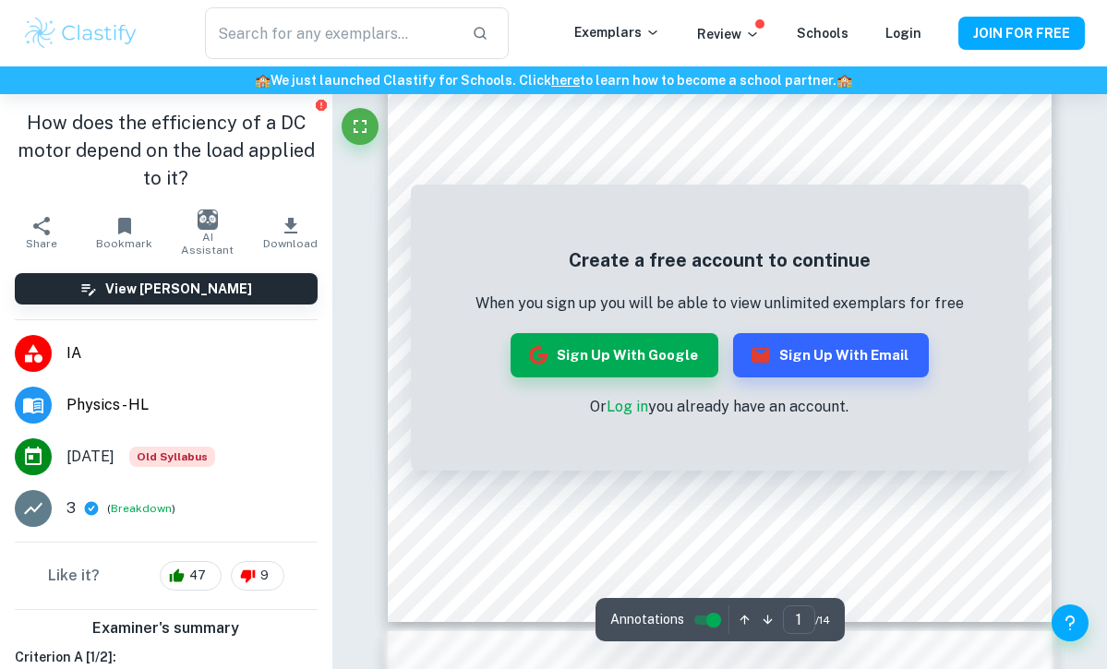
scroll to position [354, 0]
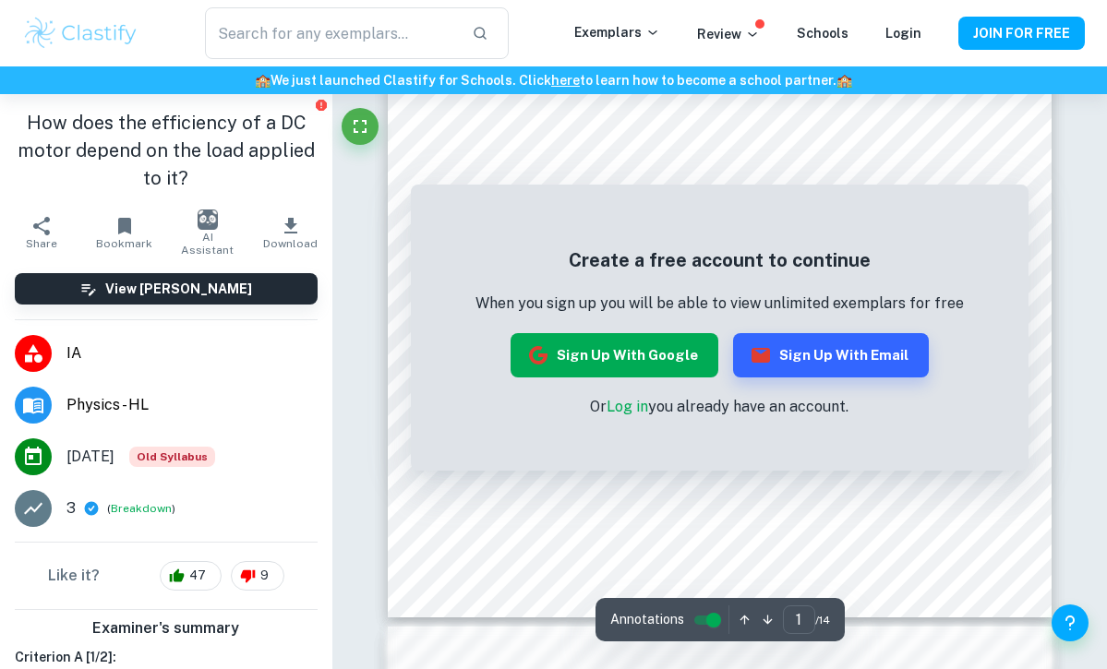
click at [654, 358] on button "Sign up with Google" at bounding box center [614, 355] width 208 height 44
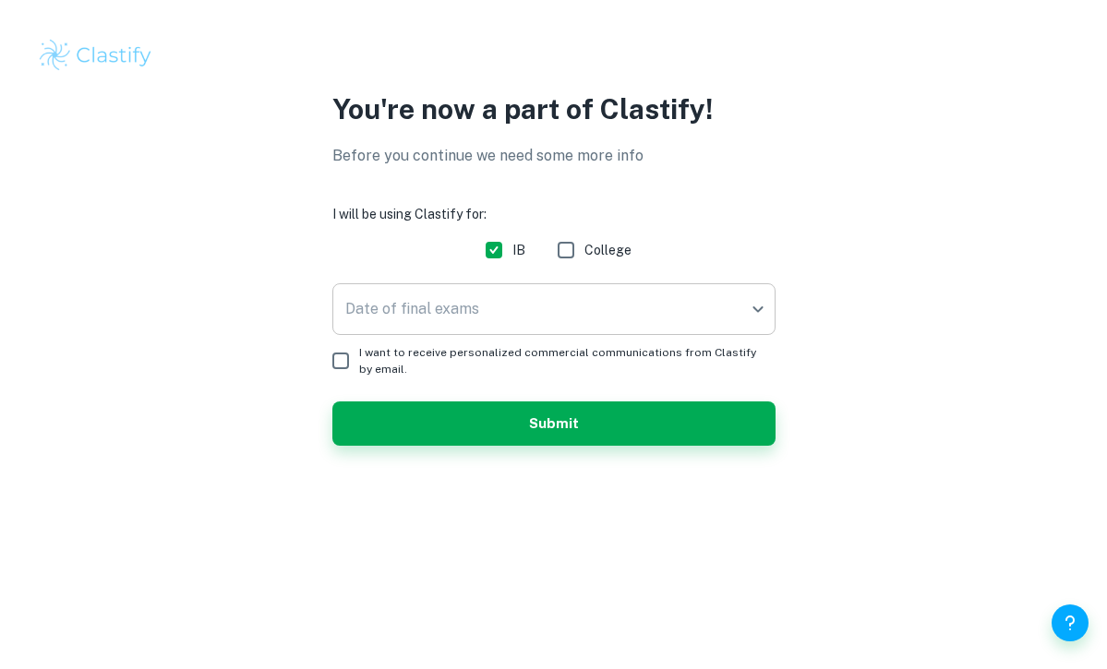
click at [512, 309] on body "We value your privacy We use cookies to enhance your browsing experience, serve…" at bounding box center [553, 334] width 1107 height 669
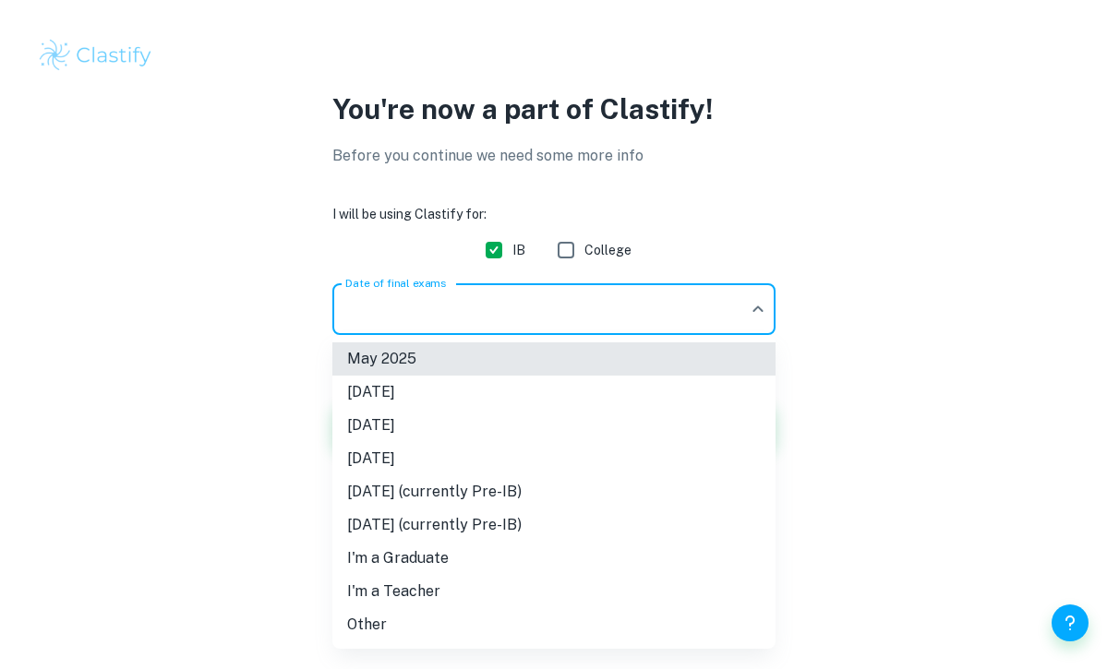
click at [512, 309] on div at bounding box center [553, 334] width 1107 height 669
click at [519, 312] on body "We value your privacy We use cookies to enhance your browsing experience, serve…" at bounding box center [553, 334] width 1107 height 669
click at [426, 595] on li "I'm a Teacher" at bounding box center [553, 591] width 443 height 33
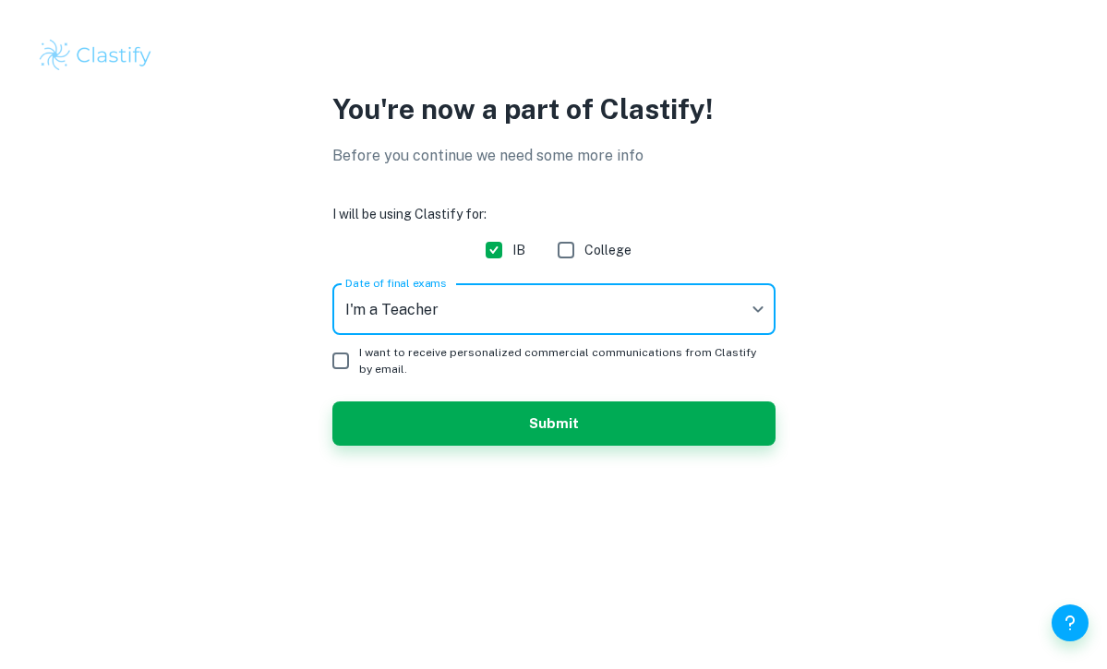
click at [340, 352] on input "I want to receive personalized commercial communications from Clastify by email." at bounding box center [340, 360] width 37 height 37
checkbox input "true"
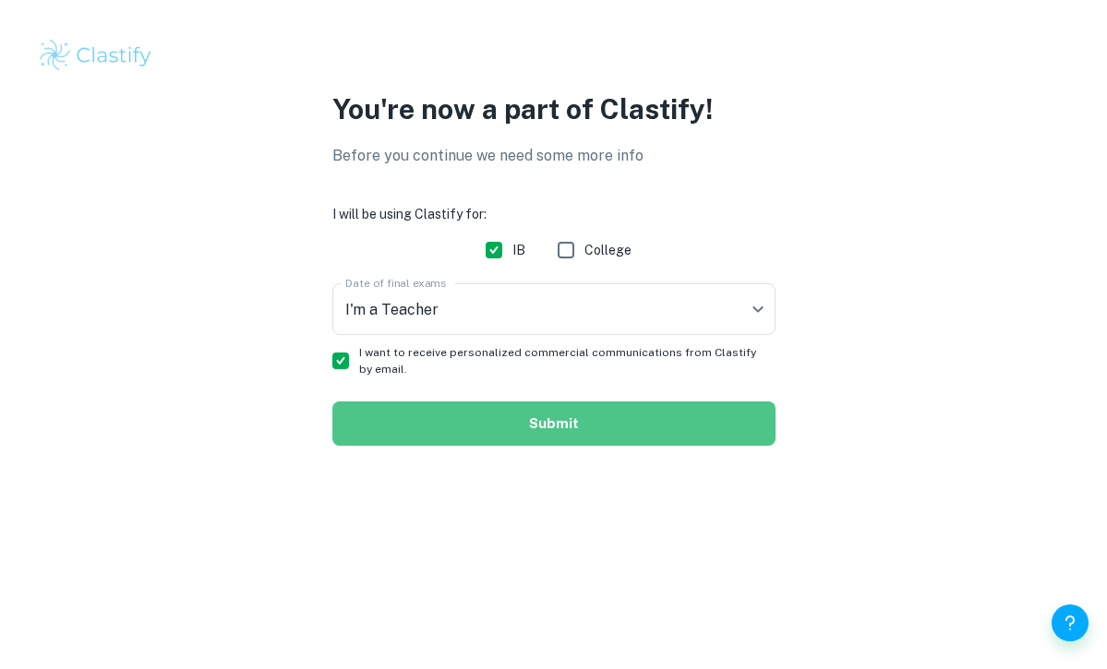
click at [416, 413] on button "Submit" at bounding box center [553, 424] width 443 height 44
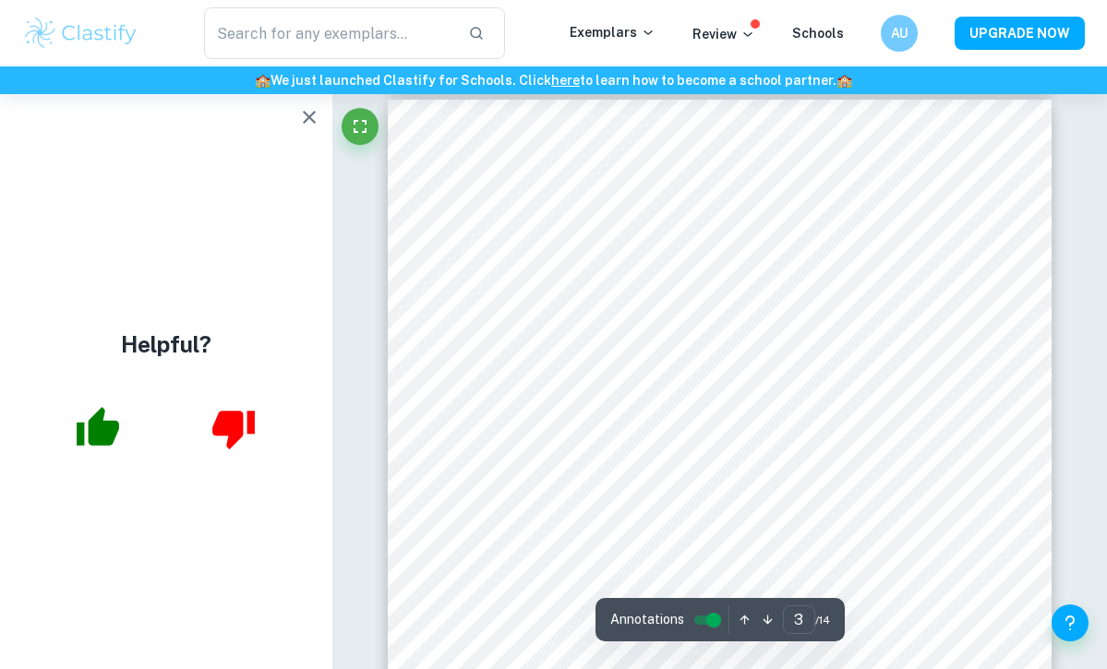
scroll to position [1996, 0]
click at [316, 128] on button "button" at bounding box center [309, 117] width 37 height 37
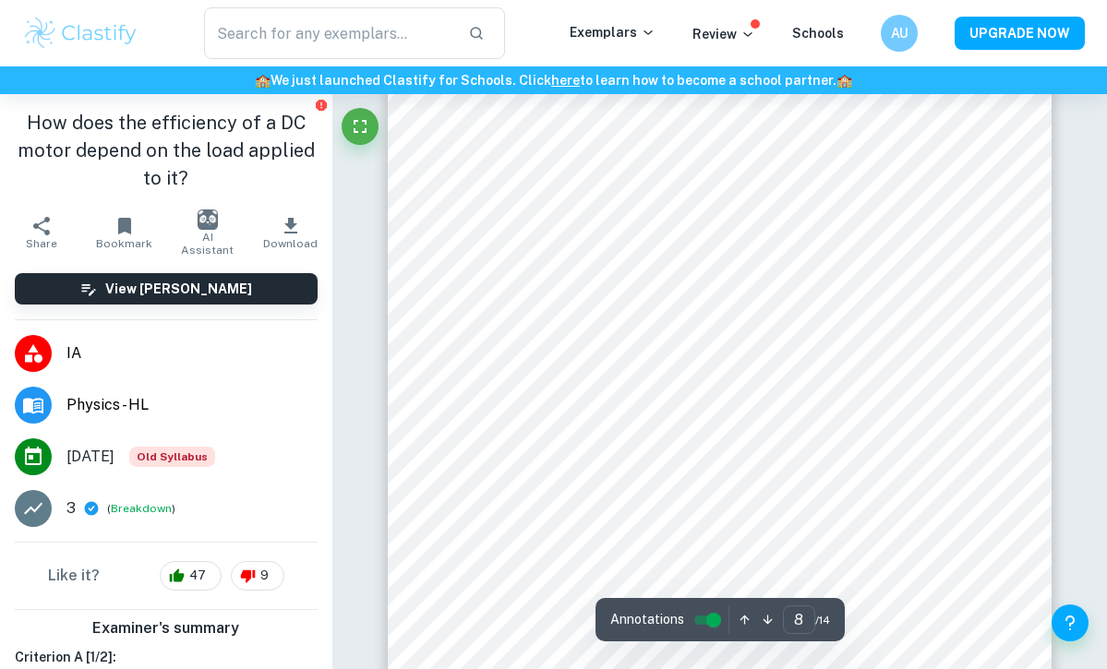
scroll to position [6474, 0]
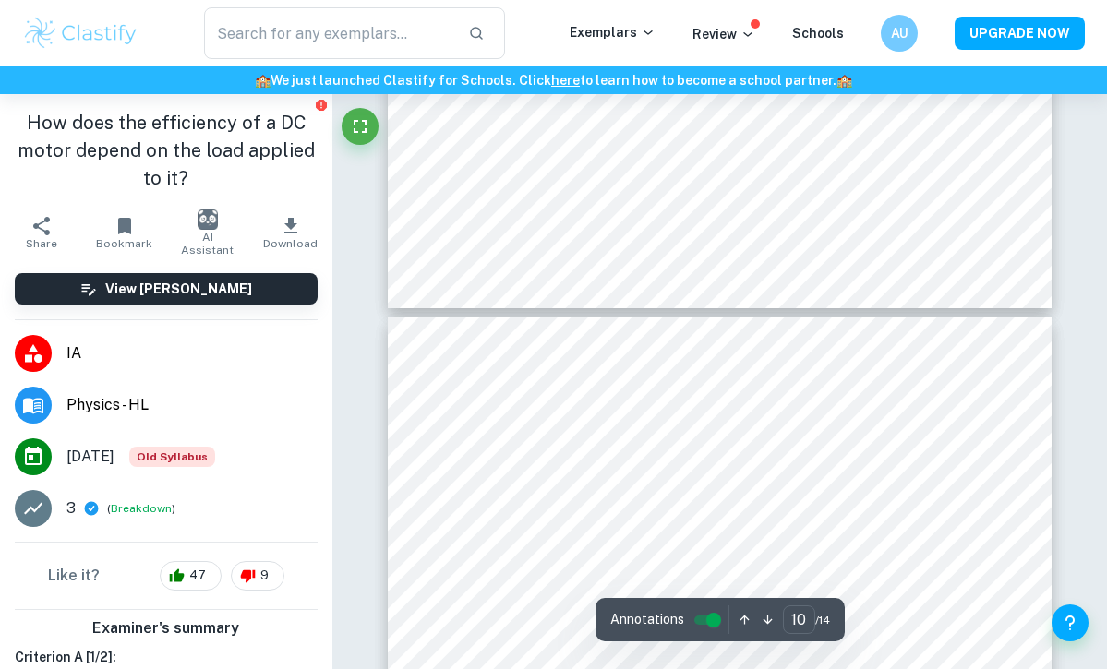
type input "11"
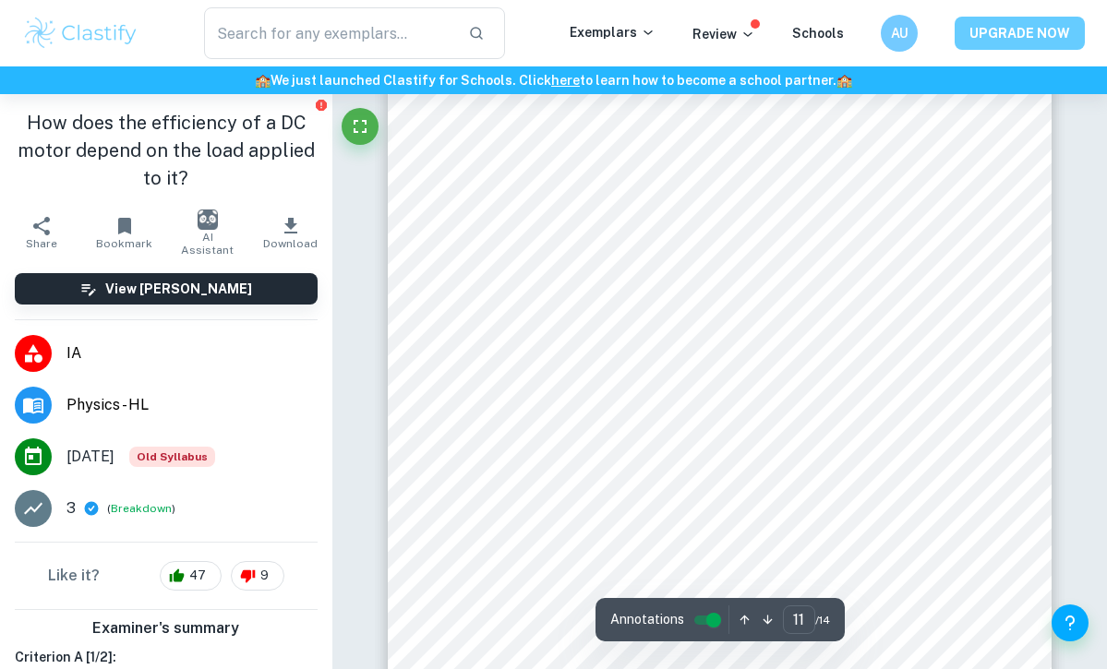
scroll to position [9264, 0]
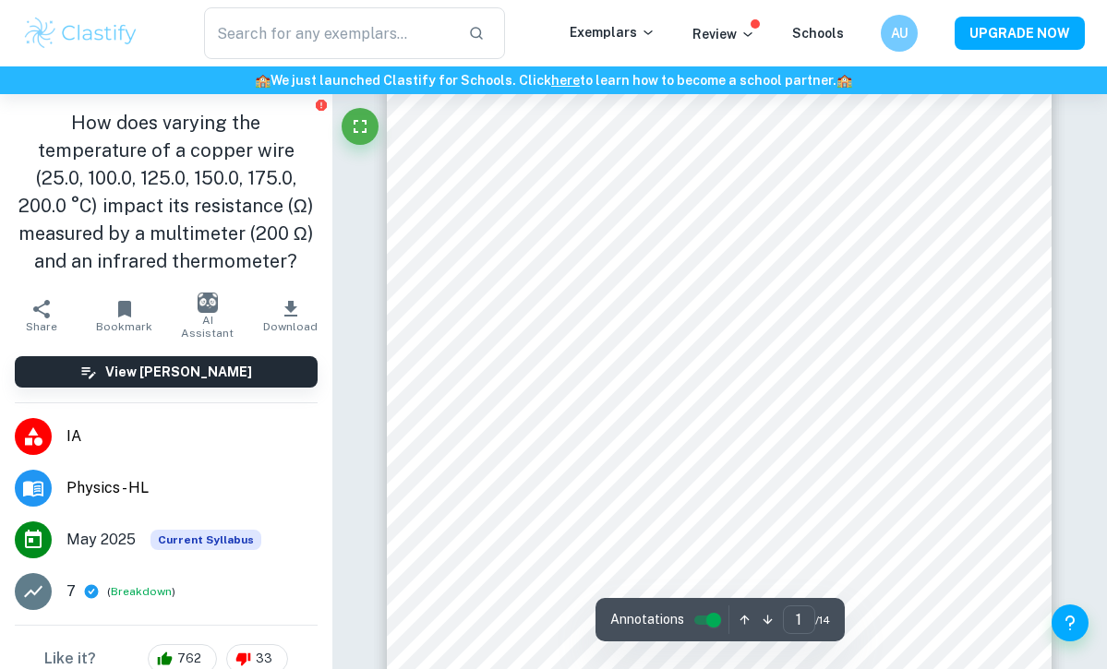
scroll to position [44, 0]
click at [869, 2] on div "​ Exemplars Review Schools AU UPGRADE NOW" at bounding box center [553, 33] width 1107 height 66
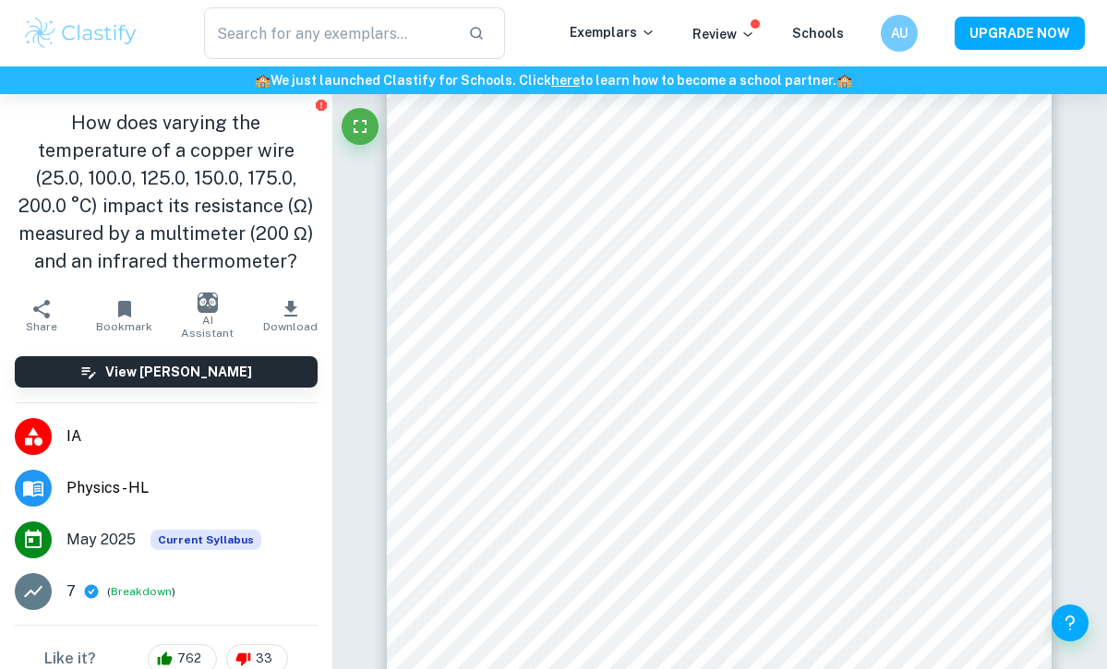
click at [1036, 6] on div "​ Exemplars Review Schools AU UPGRADE NOW" at bounding box center [553, 33] width 1107 height 66
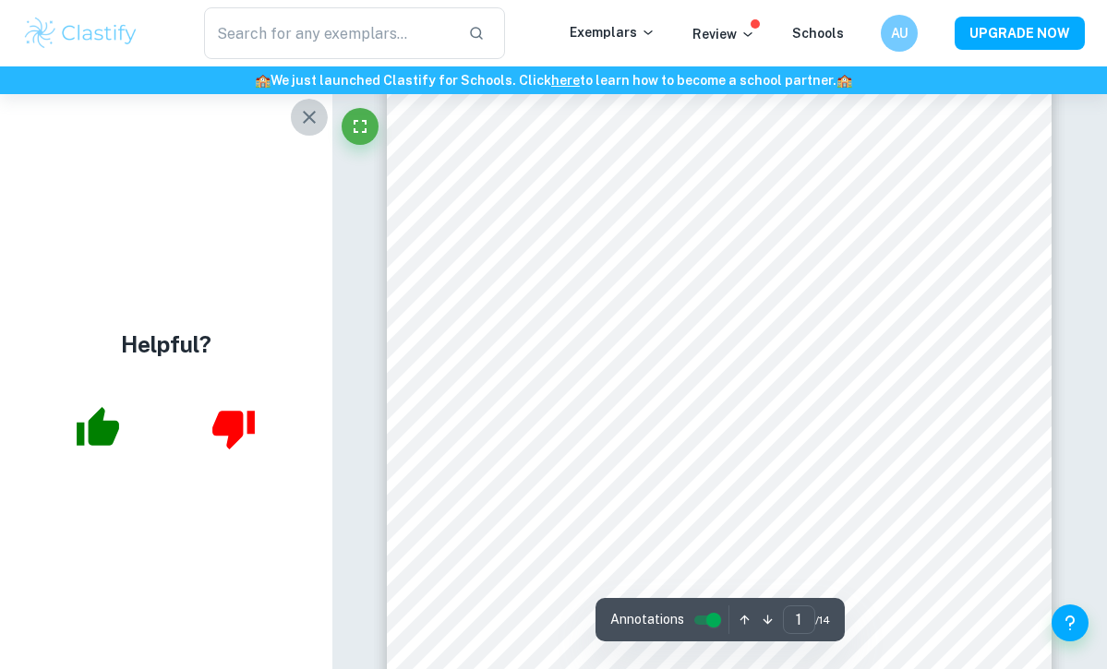
click at [306, 120] on icon "button" at bounding box center [309, 117] width 13 height 13
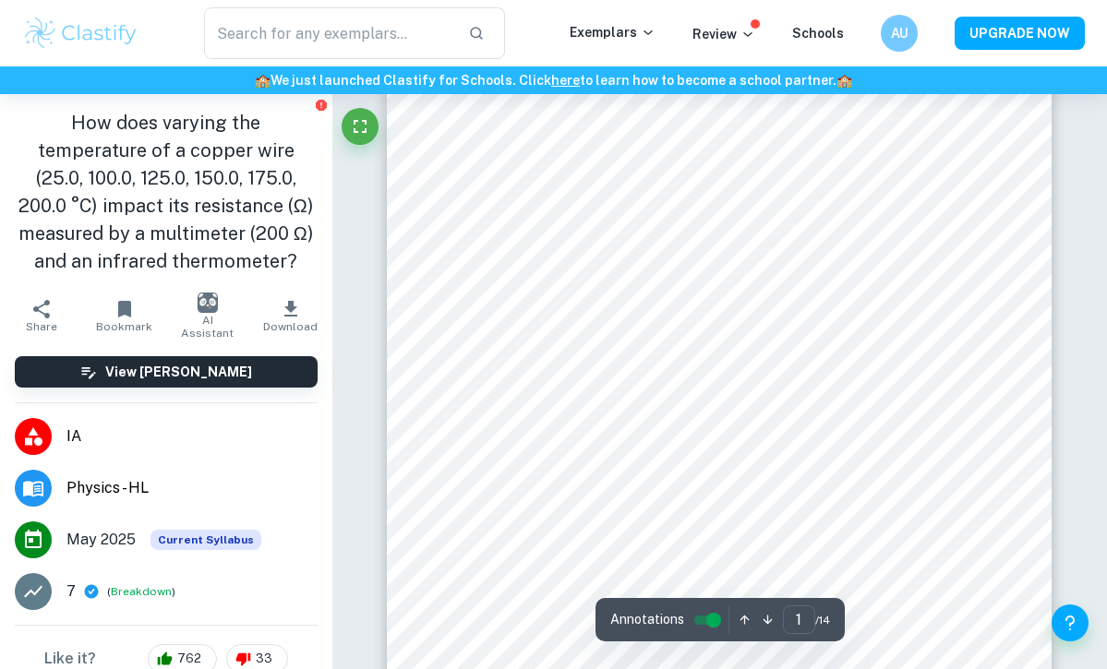
scroll to position [137, 0]
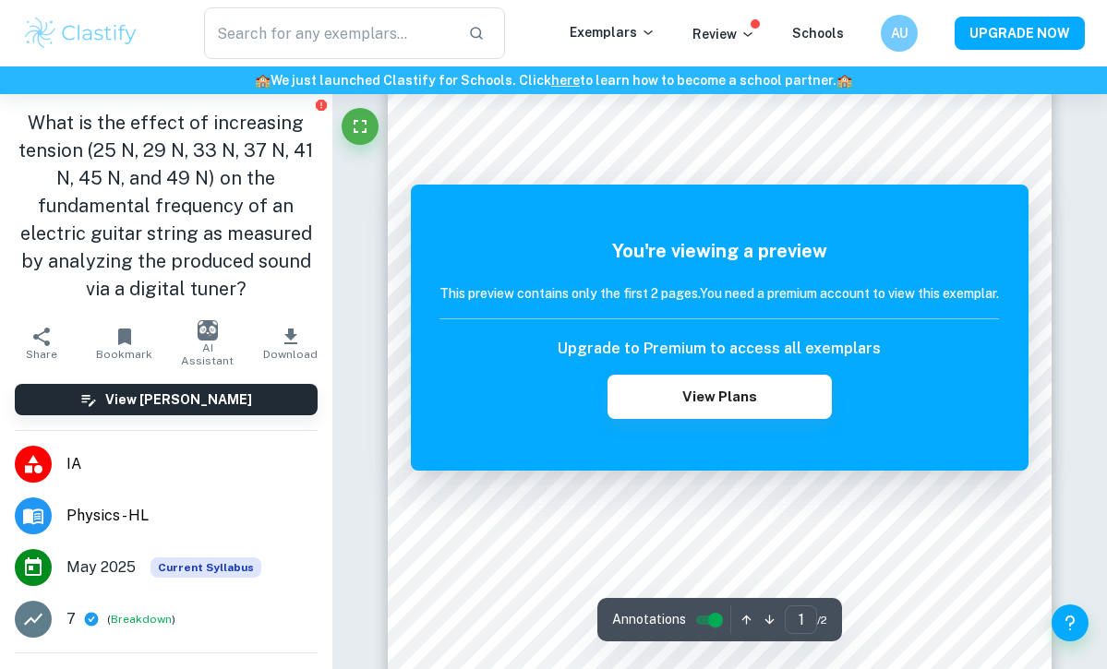
scroll to position [75, 0]
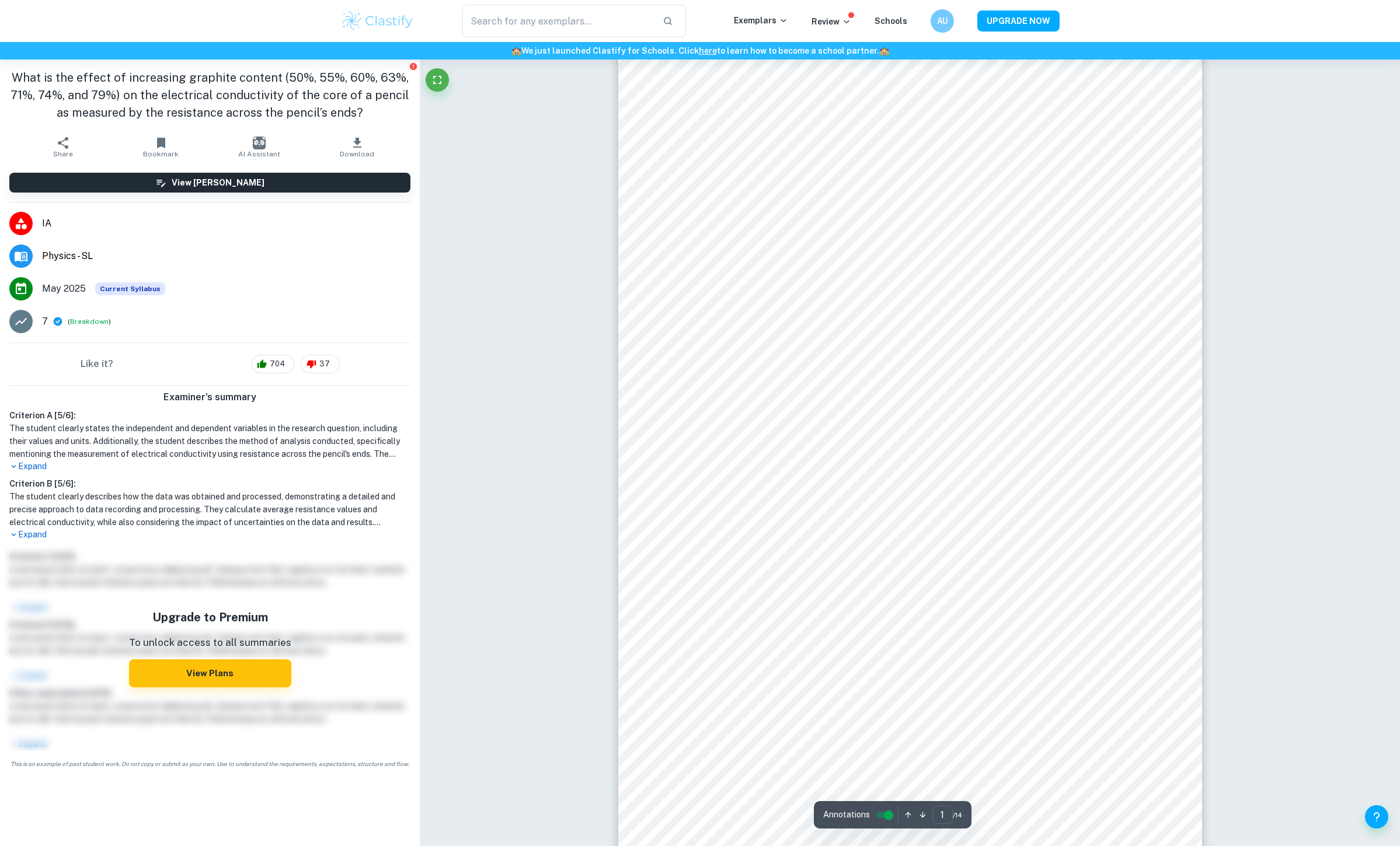
scroll to position [29, 0]
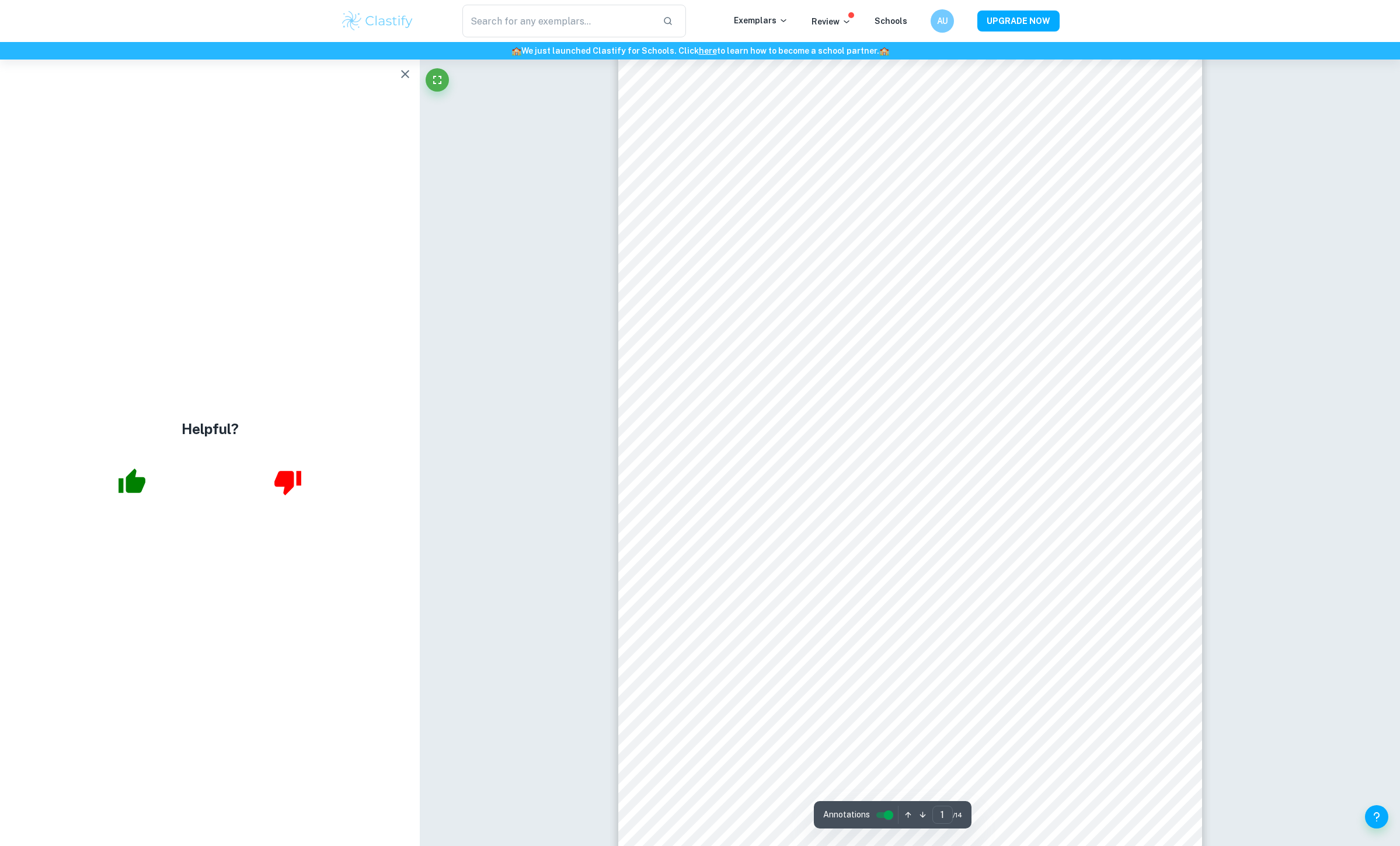
click at [399, 81] on icon "button" at bounding box center [406, 74] width 14 height 14
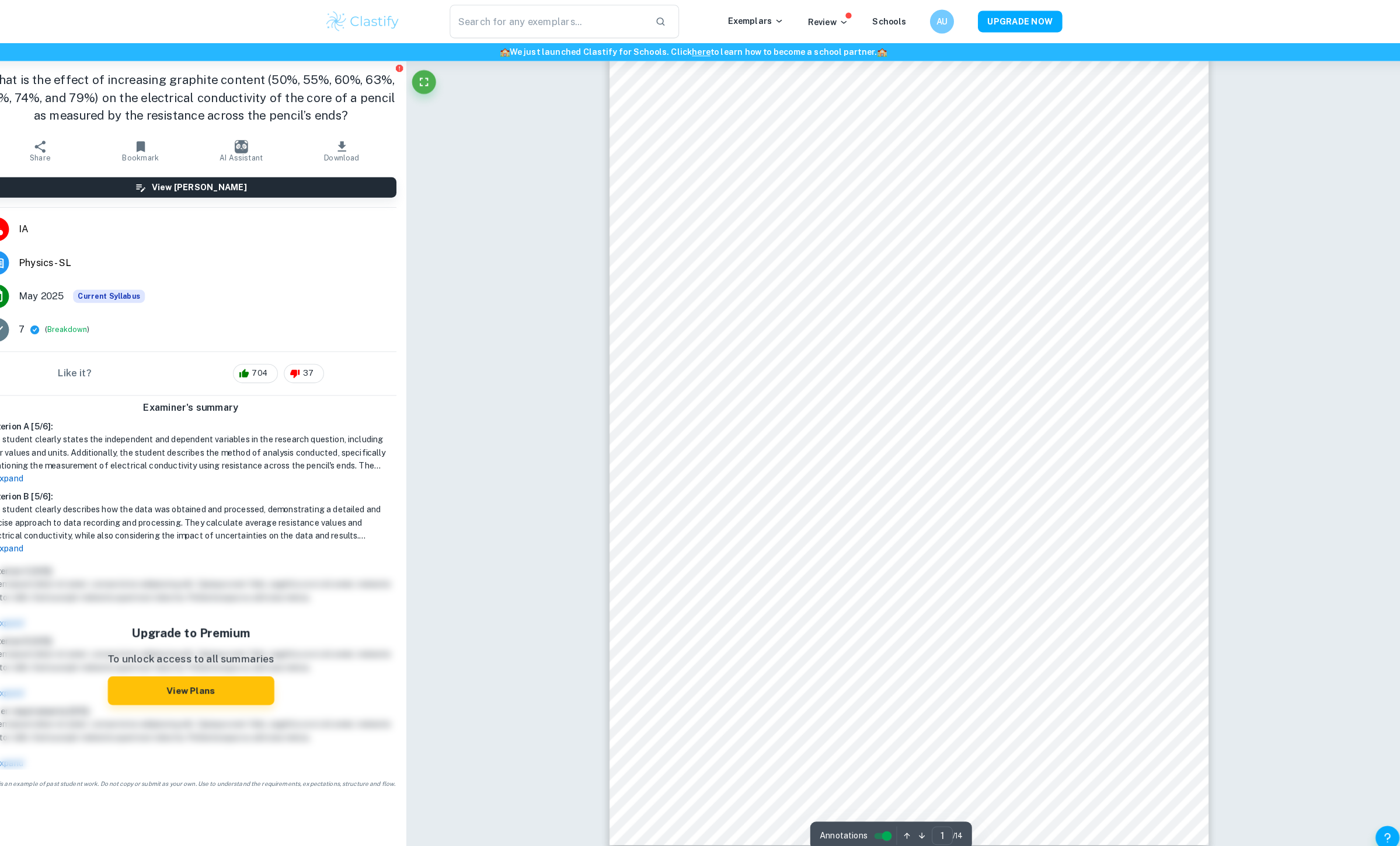
scroll to position [68, 0]
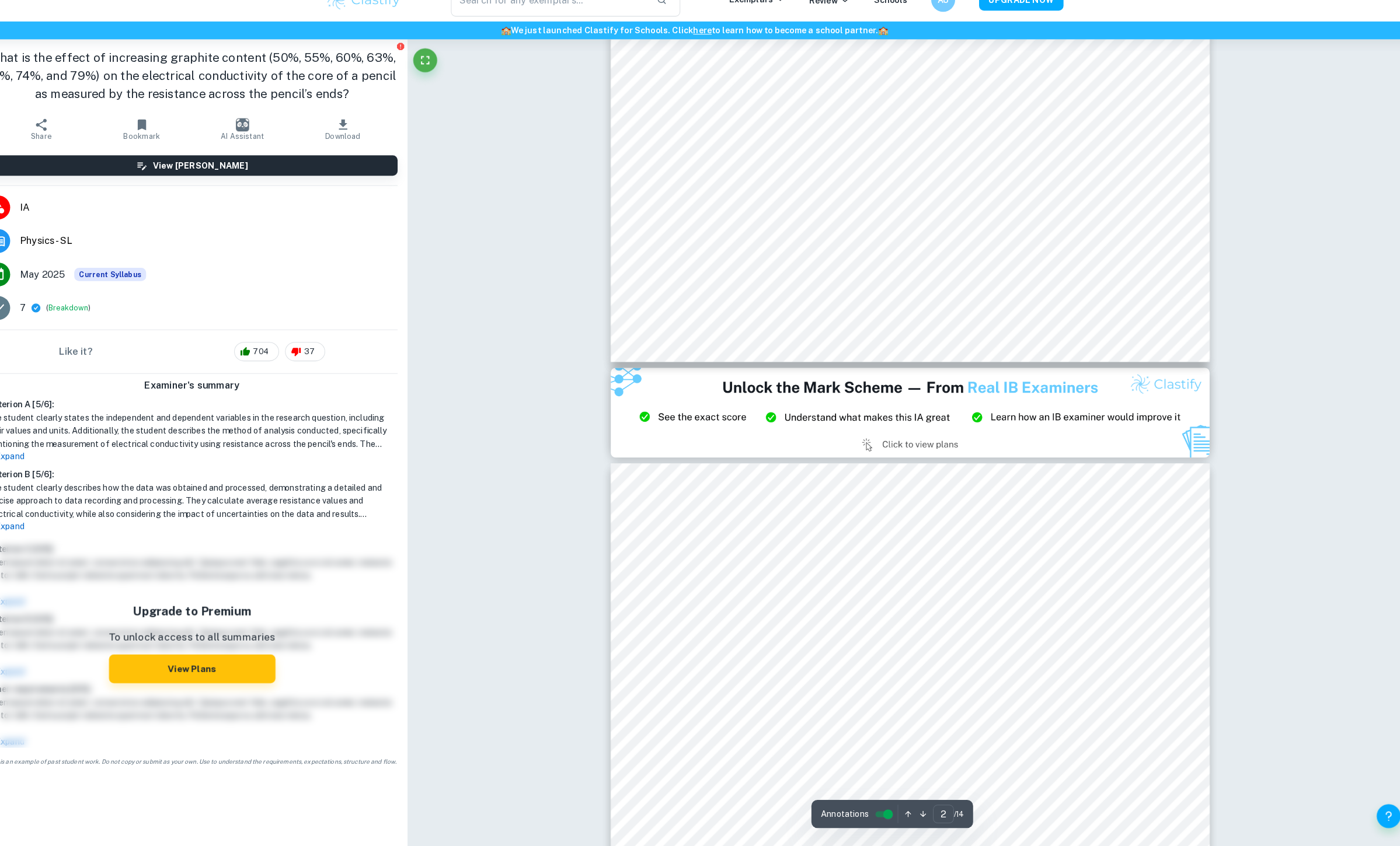
type input "3"
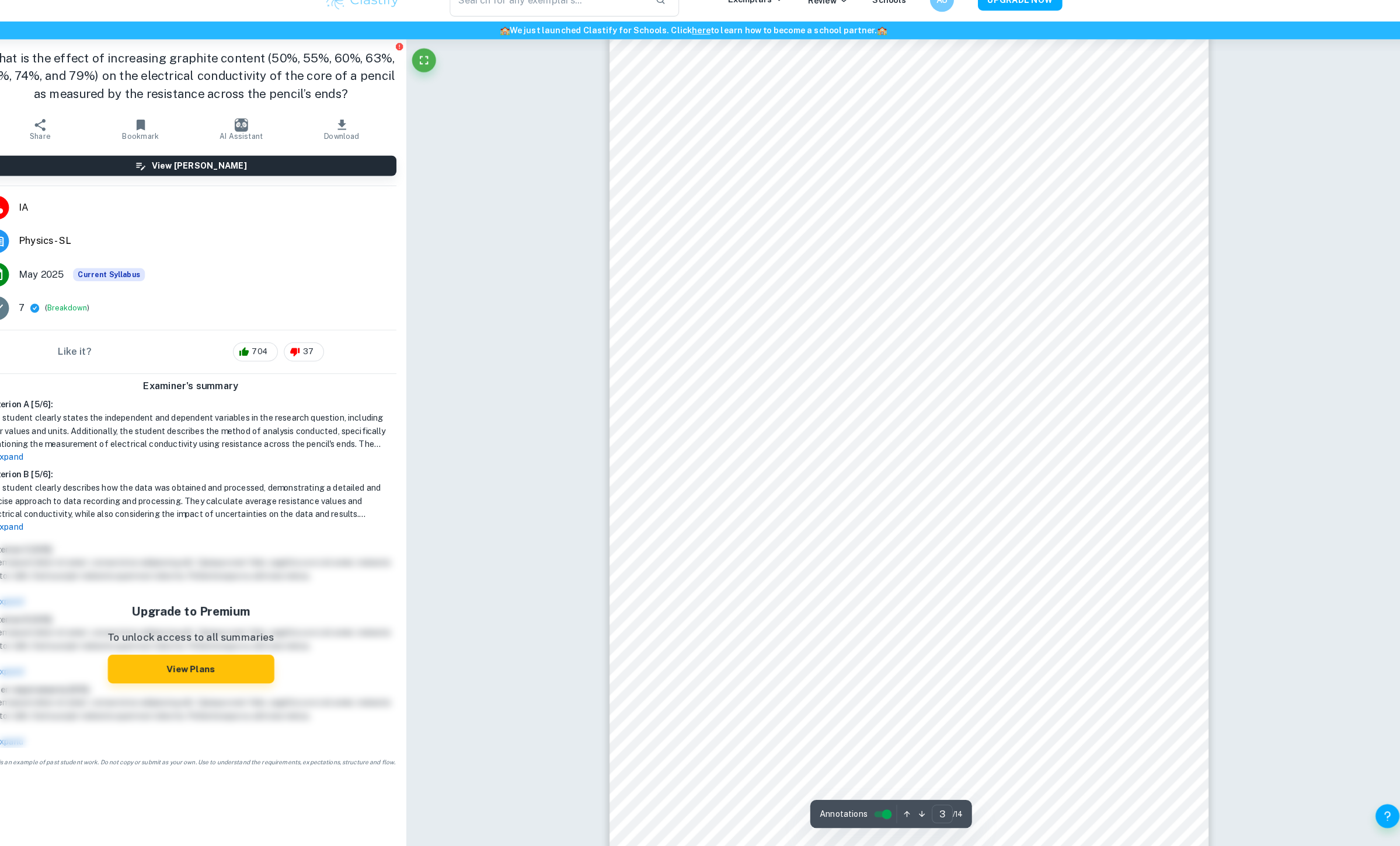
scroll to position [1888, 0]
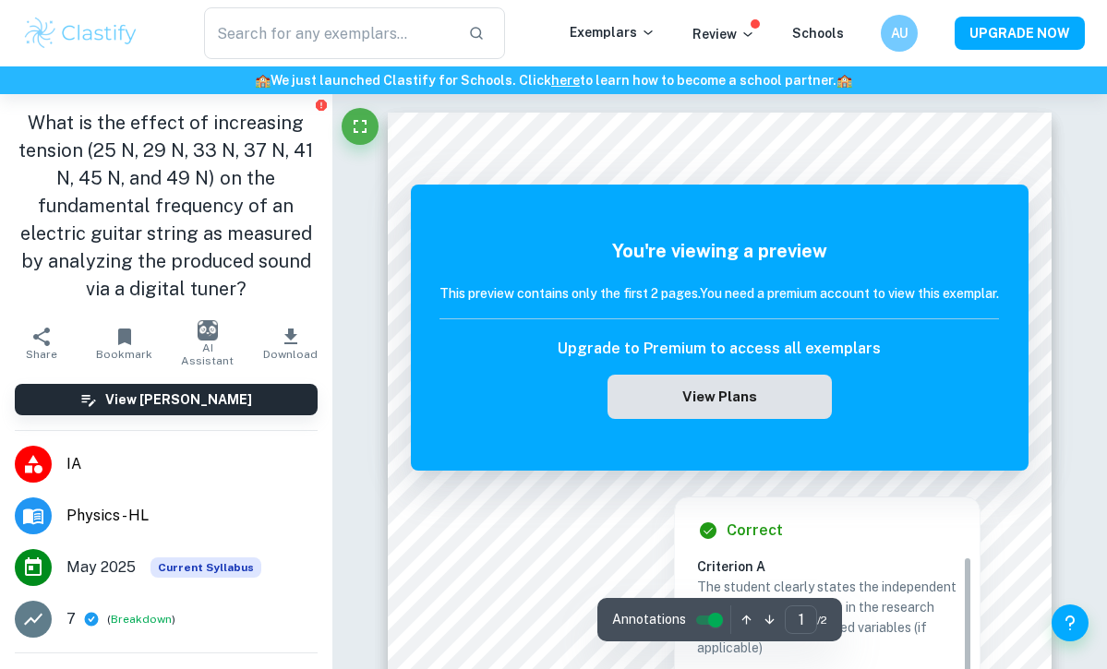
click at [749, 398] on button "View Plans" at bounding box center [718, 397] width 223 height 44
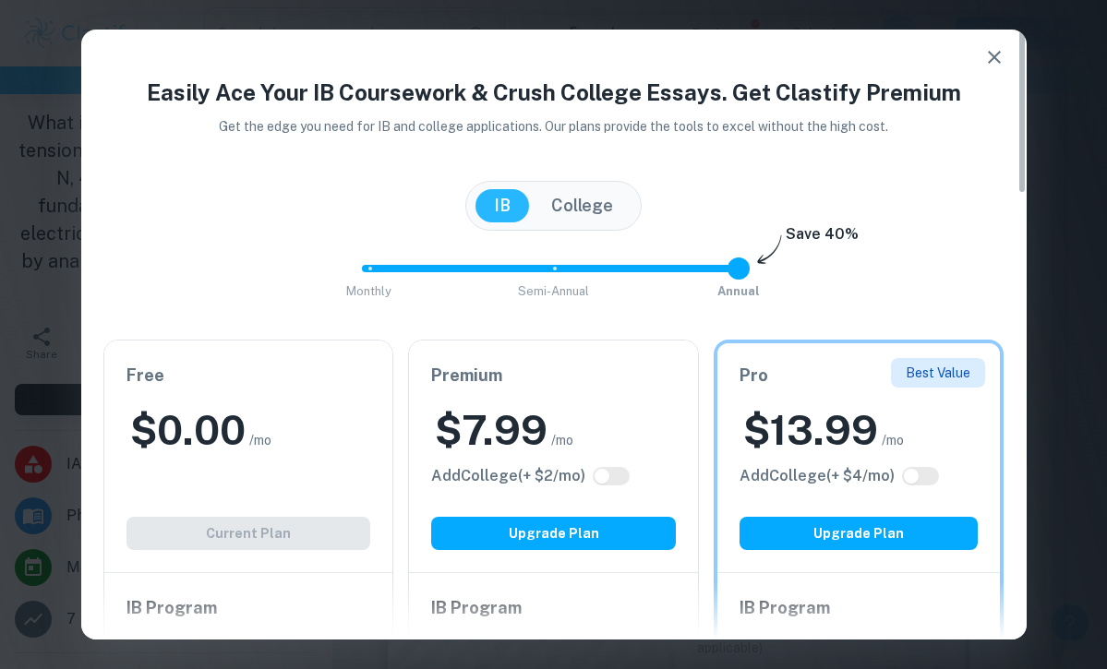
click at [1002, 50] on icon "button" at bounding box center [994, 57] width 22 height 22
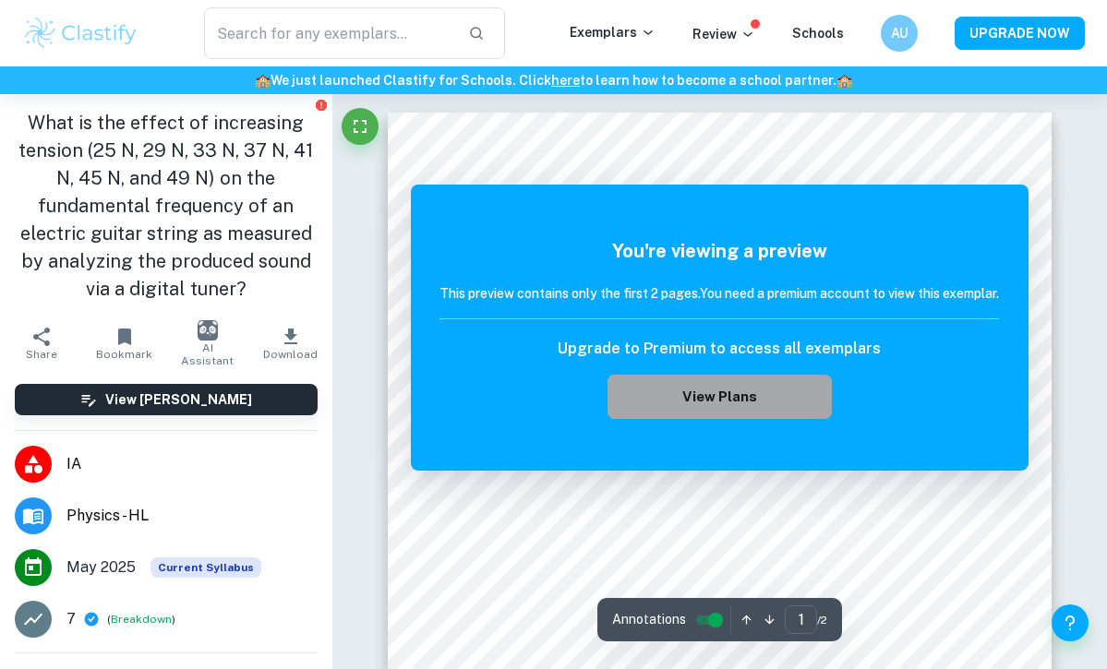
click at [738, 419] on button "View Plans" at bounding box center [718, 397] width 223 height 44
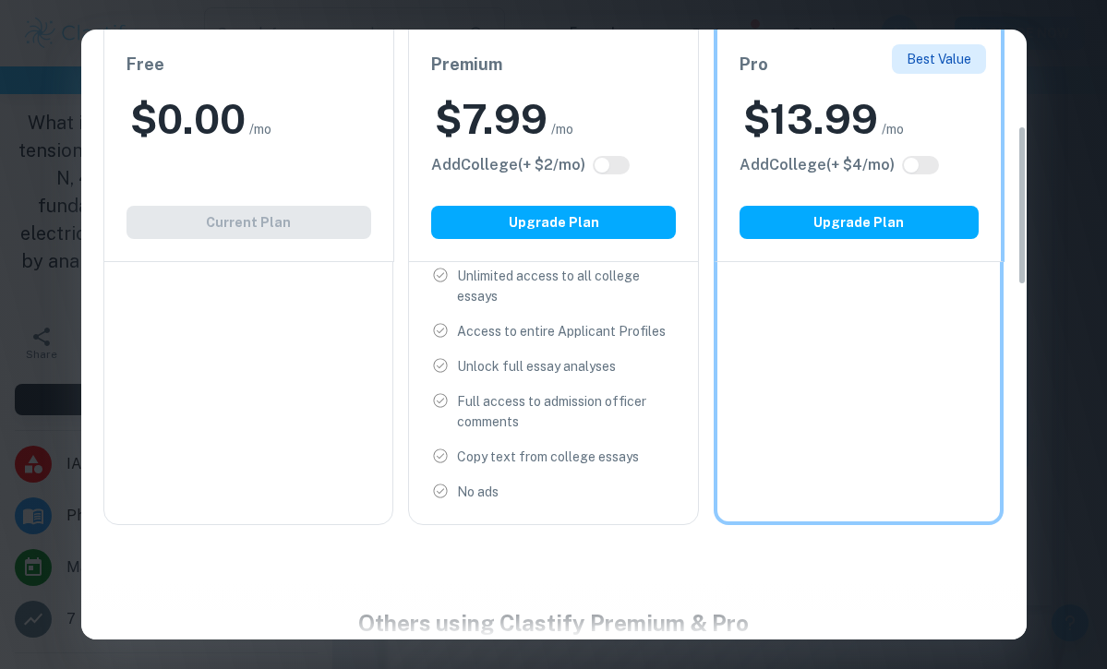
scroll to position [282, 0]
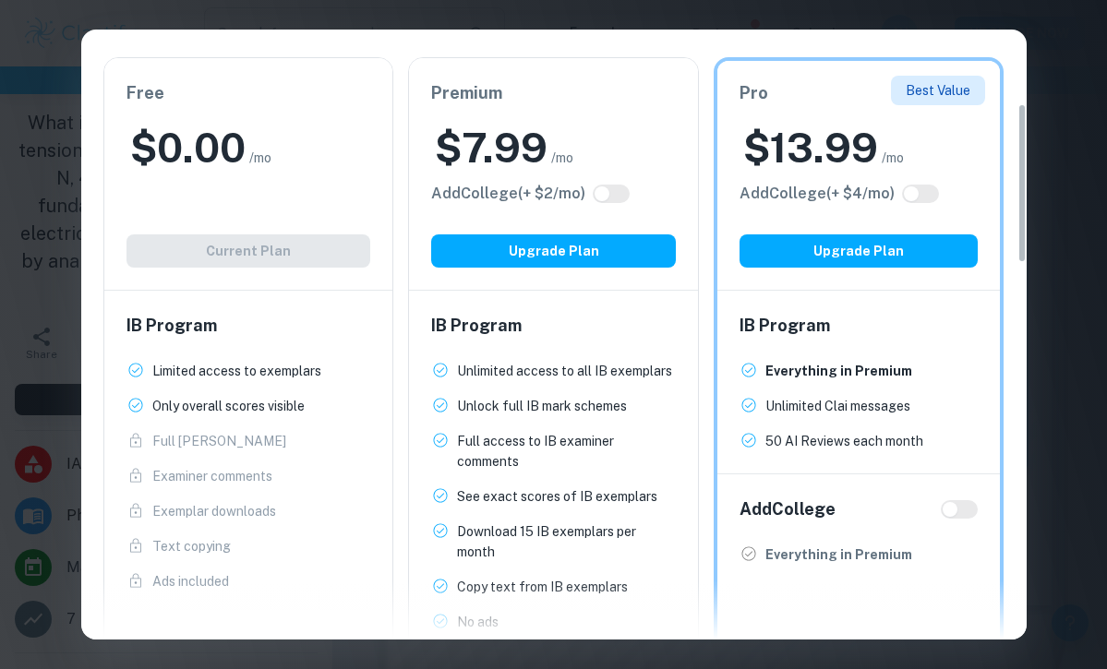
click at [1057, 45] on div "Easily Ace Your IB Coursework & Crush College Essays. Get Clastify Premium Get …" at bounding box center [553, 334] width 1107 height 669
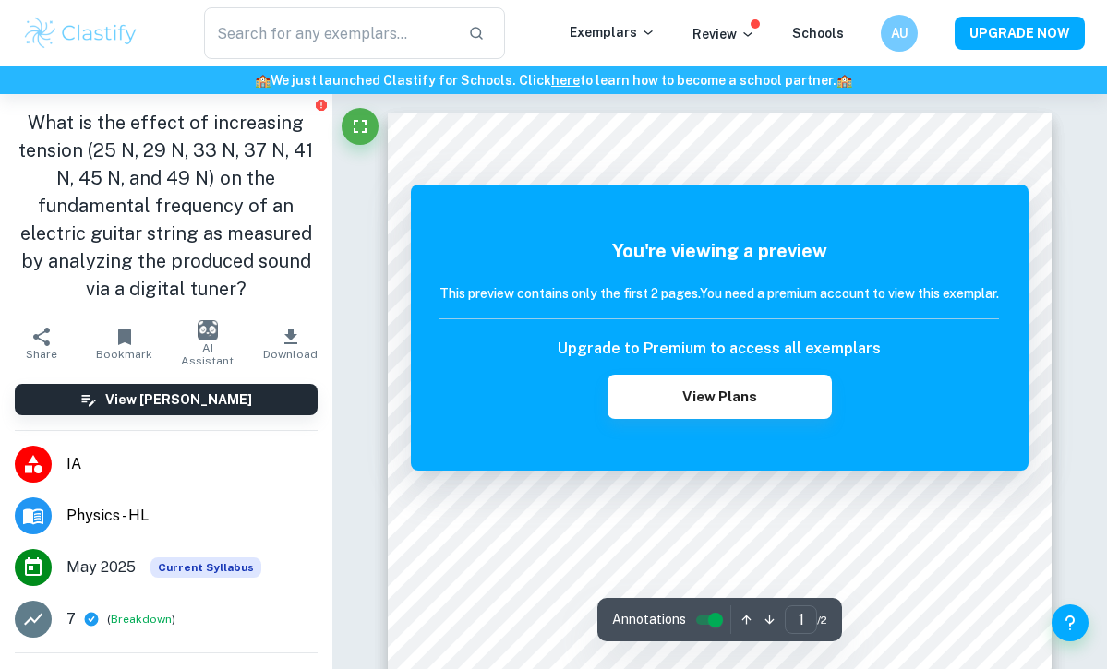
scroll to position [0, 0]
